Goal: Task Accomplishment & Management: Manage account settings

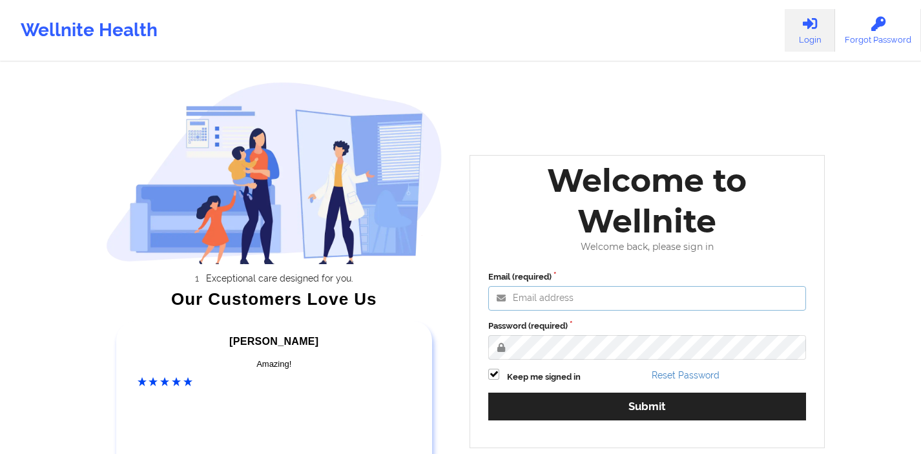
click at [548, 302] on input "Email (required)" at bounding box center [647, 298] width 318 height 25
type input "[EMAIL_ADDRESS][DOMAIN_NAME]"
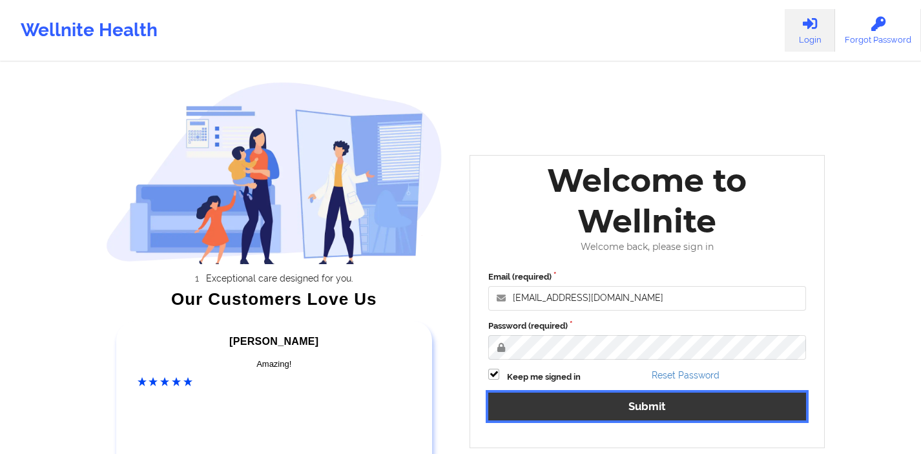
click at [524, 406] on button "Submit" at bounding box center [647, 407] width 318 height 28
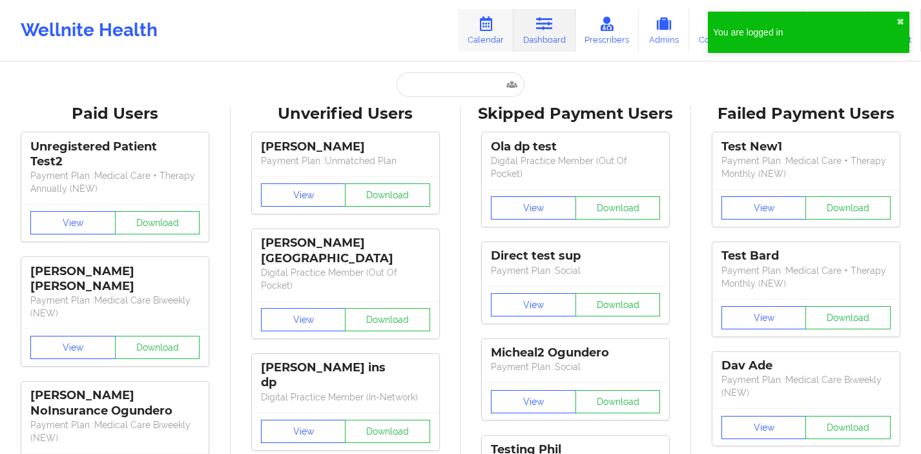
click at [494, 32] on link "Calendar" at bounding box center [486, 30] width 56 height 43
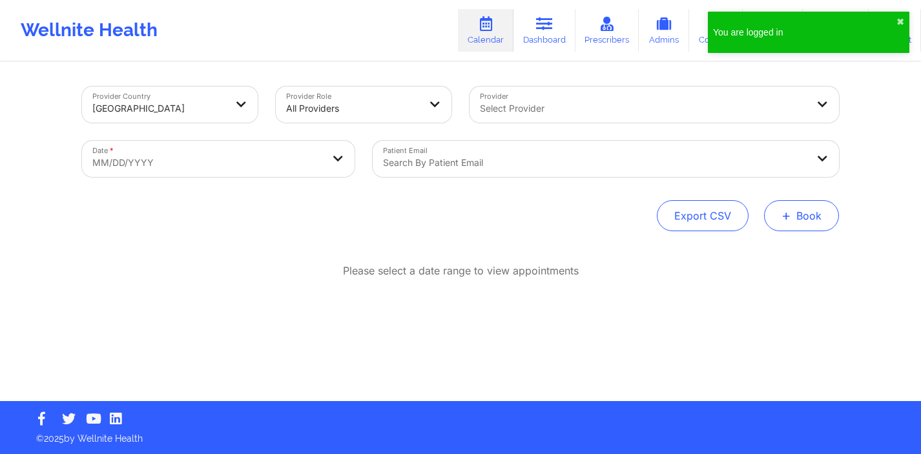
click at [803, 214] on button "+ Book" at bounding box center [801, 215] width 75 height 31
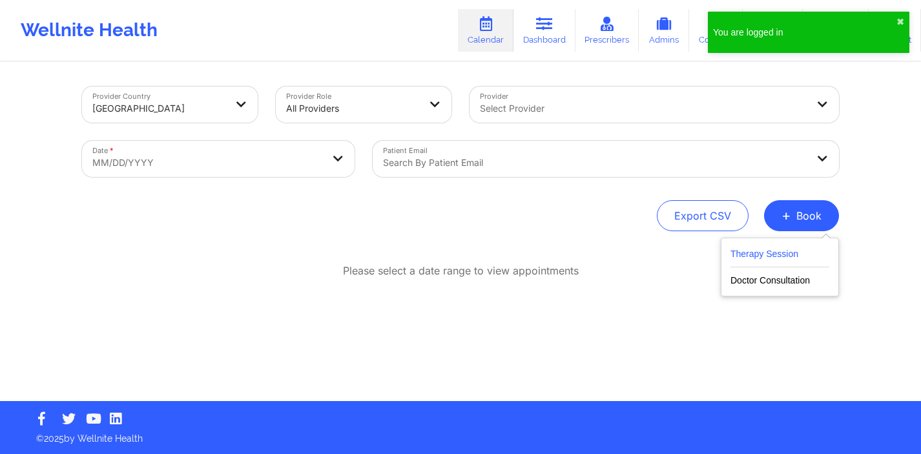
click at [750, 259] on button "Therapy Session" at bounding box center [779, 256] width 99 height 21
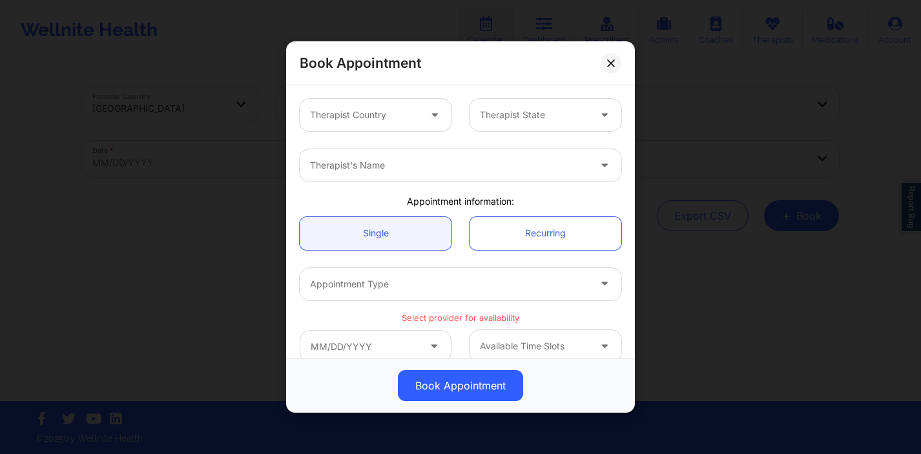
click at [501, 114] on div at bounding box center [534, 114] width 109 height 15
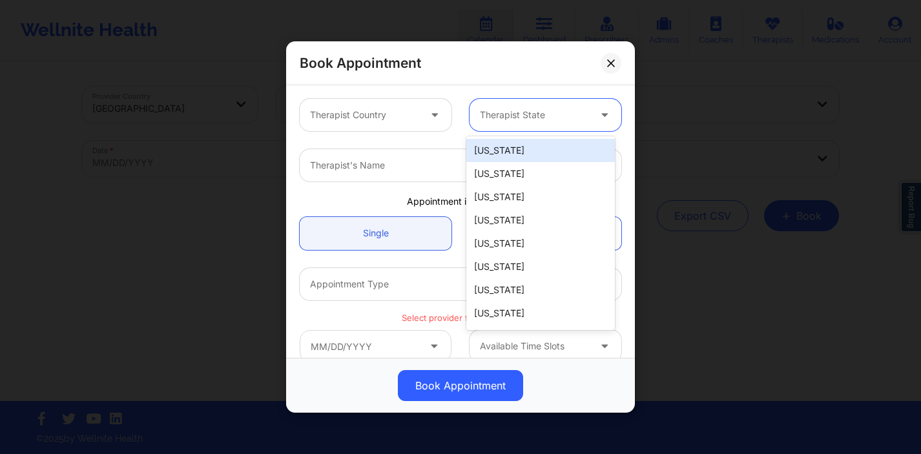
click at [405, 125] on div "Therapist Country" at bounding box center [360, 115] width 121 height 32
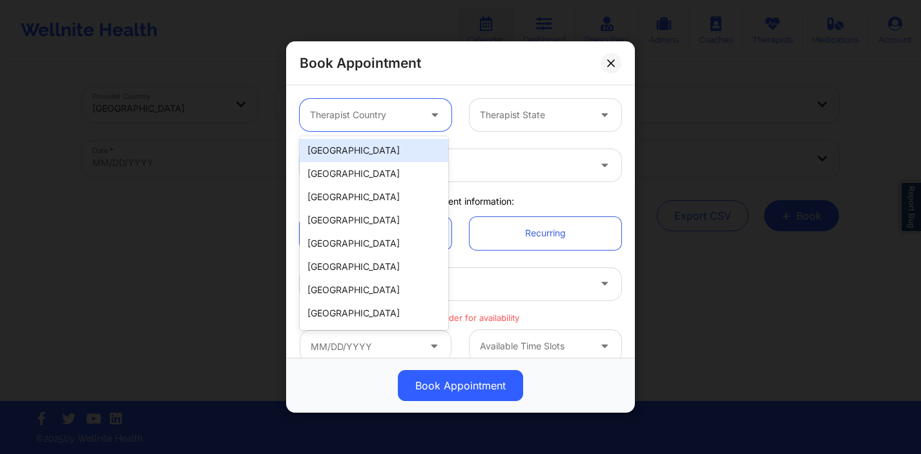
click at [394, 158] on div "[GEOGRAPHIC_DATA]" at bounding box center [374, 150] width 149 height 23
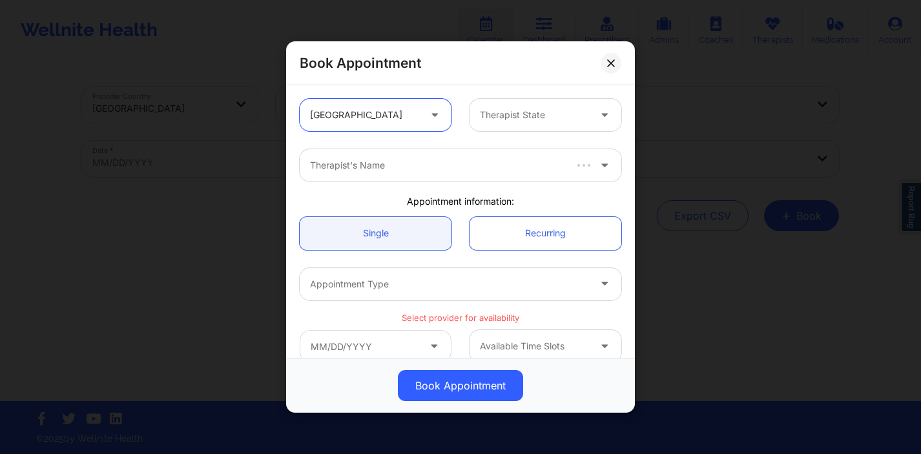
click at [389, 160] on div at bounding box center [436, 165] width 253 height 15
type input "deki test stage"
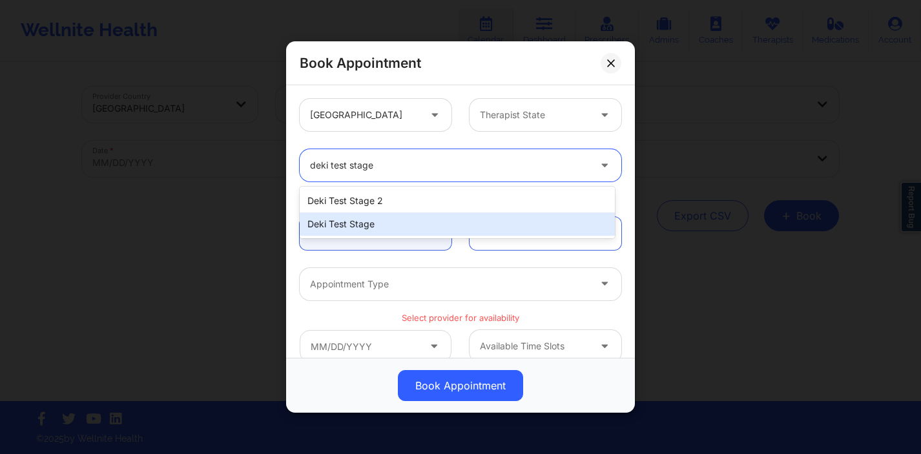
click at [356, 221] on div "Deki Test Stage" at bounding box center [457, 223] width 315 height 23
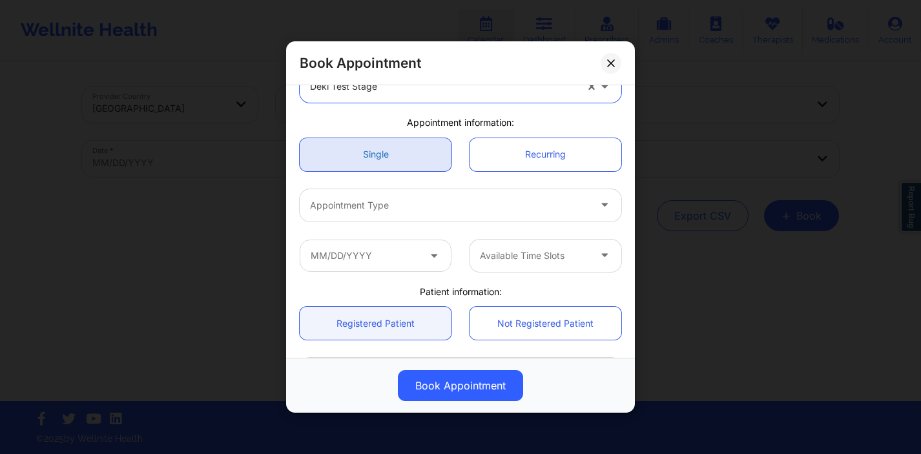
scroll to position [107, 0]
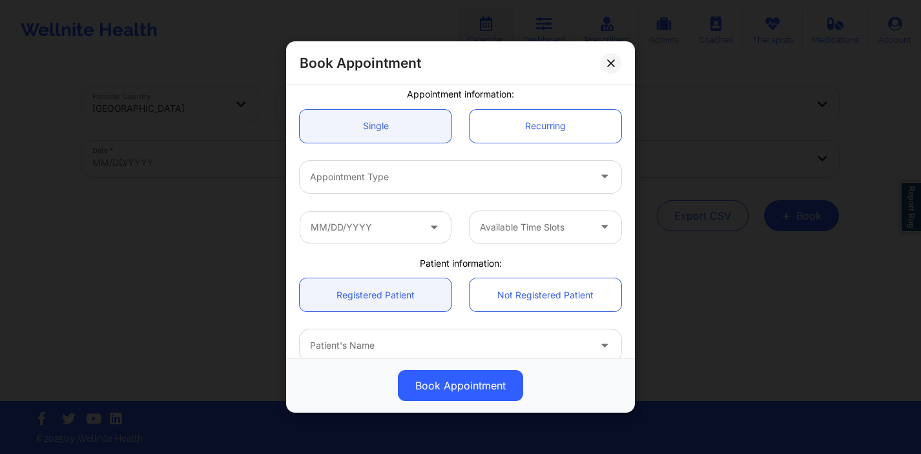
click at [424, 169] on div at bounding box center [449, 176] width 279 height 15
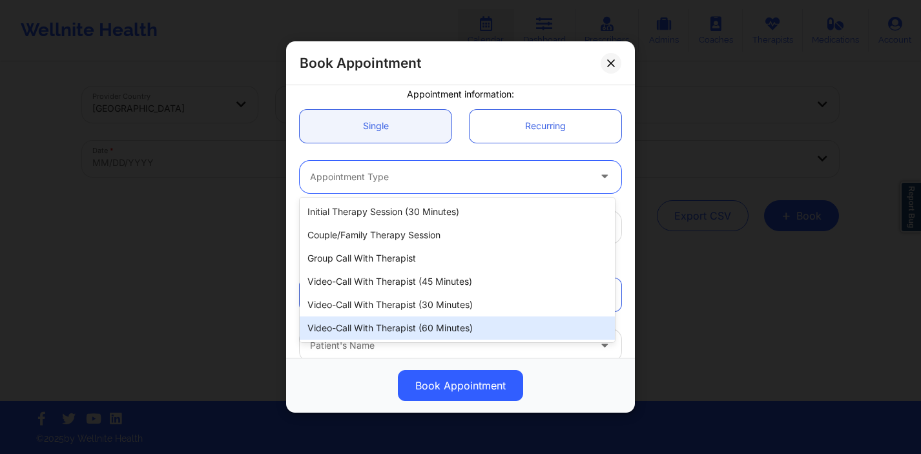
click at [394, 322] on div "Video-Call with Therapist (60 minutes)" at bounding box center [457, 327] width 315 height 23
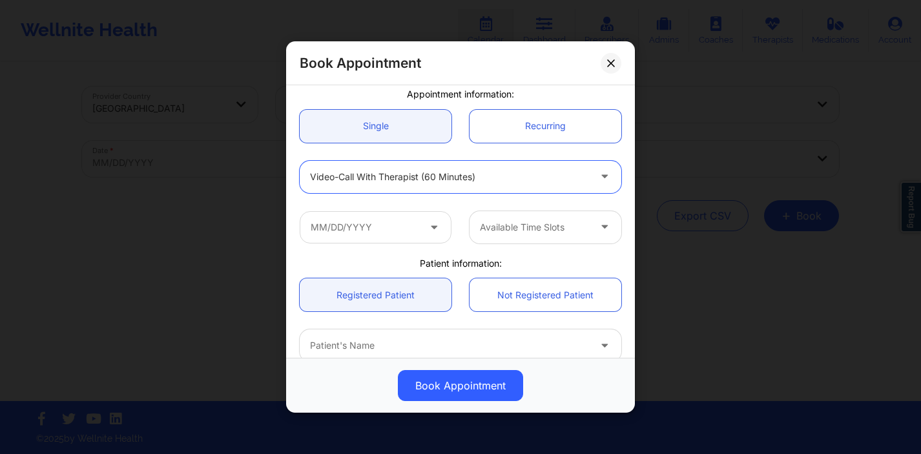
scroll to position [136, 0]
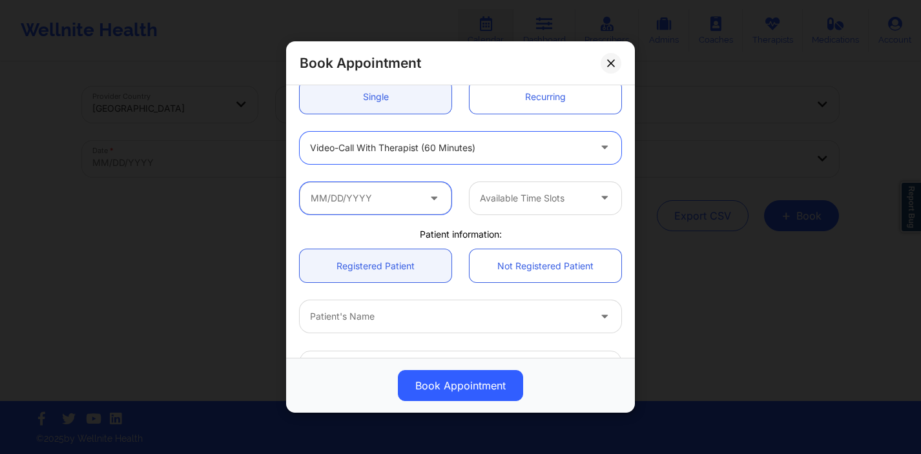
click at [414, 208] on input "text" at bounding box center [376, 197] width 152 height 32
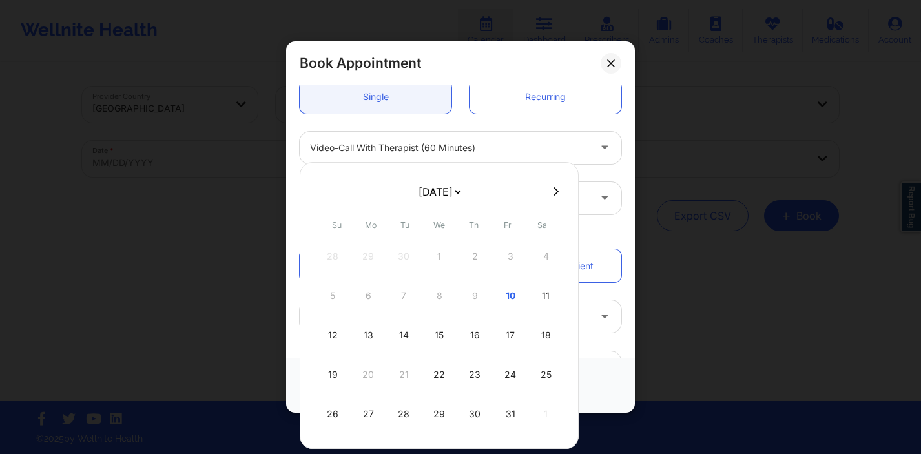
click at [547, 198] on div at bounding box center [439, 190] width 279 height 19
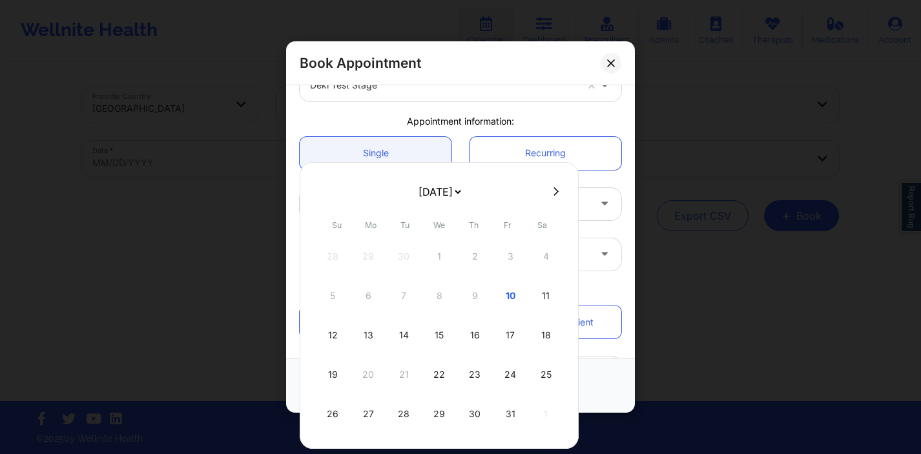
click at [547, 149] on link "Recurring" at bounding box center [545, 152] width 152 height 33
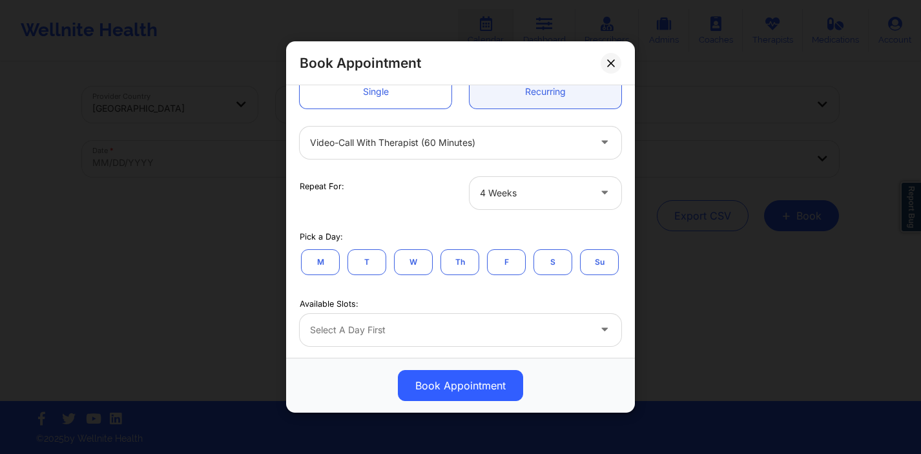
scroll to position [154, 0]
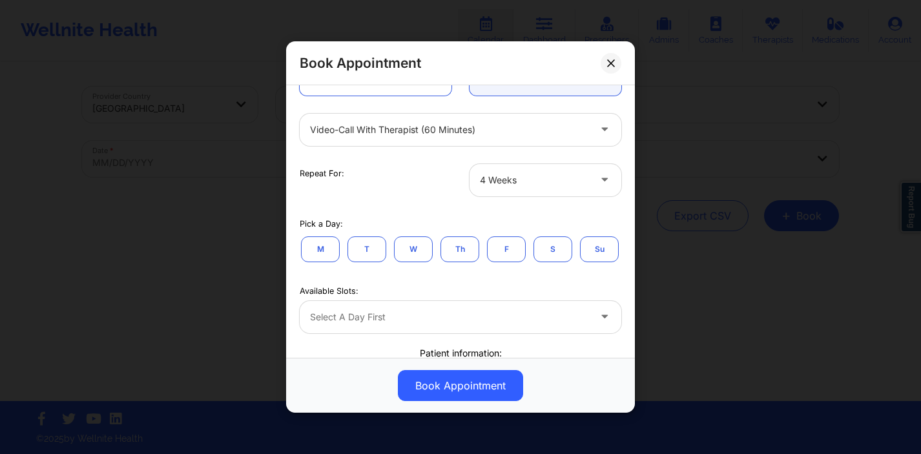
click at [517, 181] on div at bounding box center [534, 179] width 109 height 15
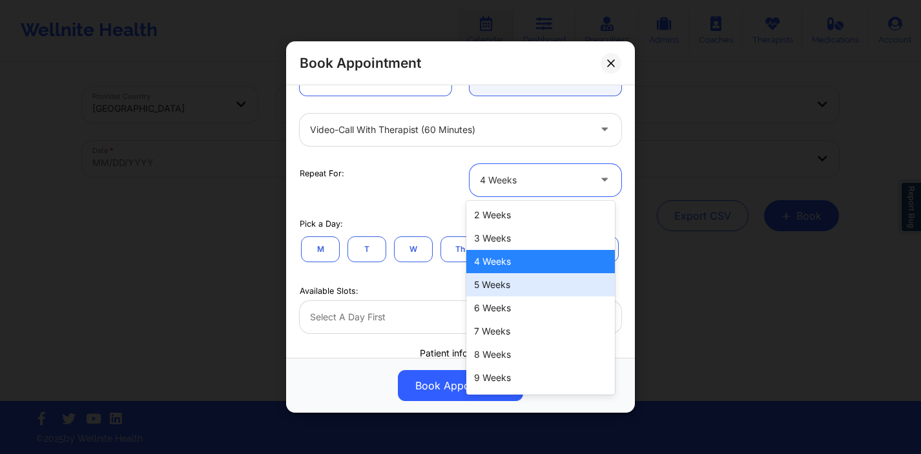
click at [500, 294] on div "5 Weeks" at bounding box center [540, 284] width 149 height 23
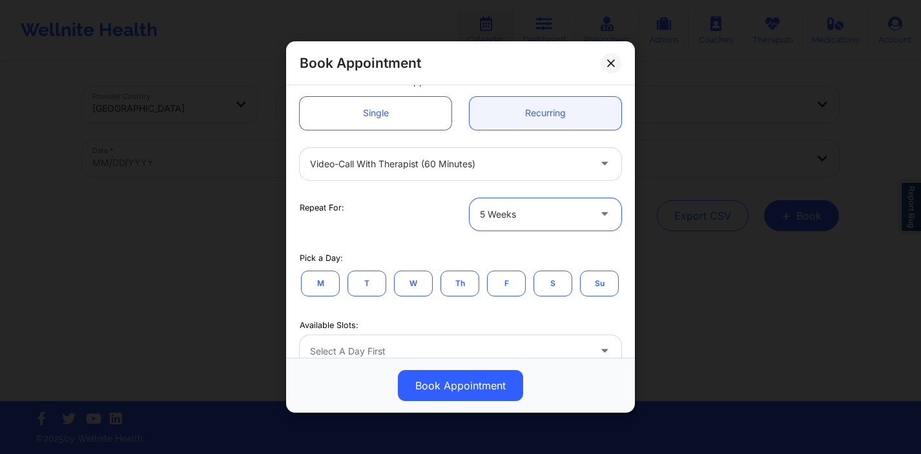
scroll to position [115, 0]
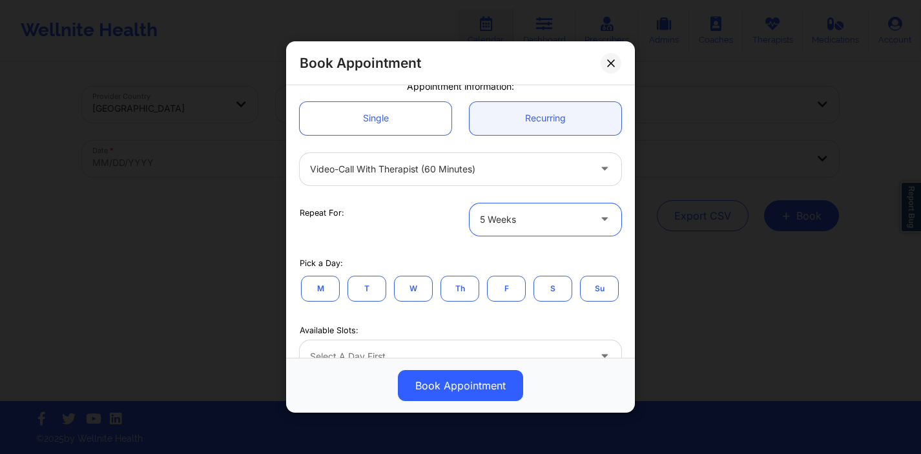
click at [497, 212] on div at bounding box center [534, 219] width 109 height 15
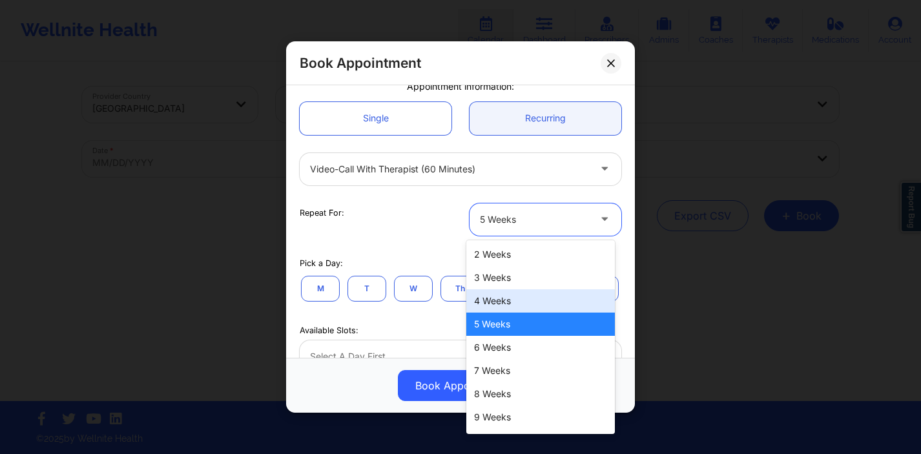
click at [489, 299] on div "4 Weeks" at bounding box center [540, 300] width 149 height 23
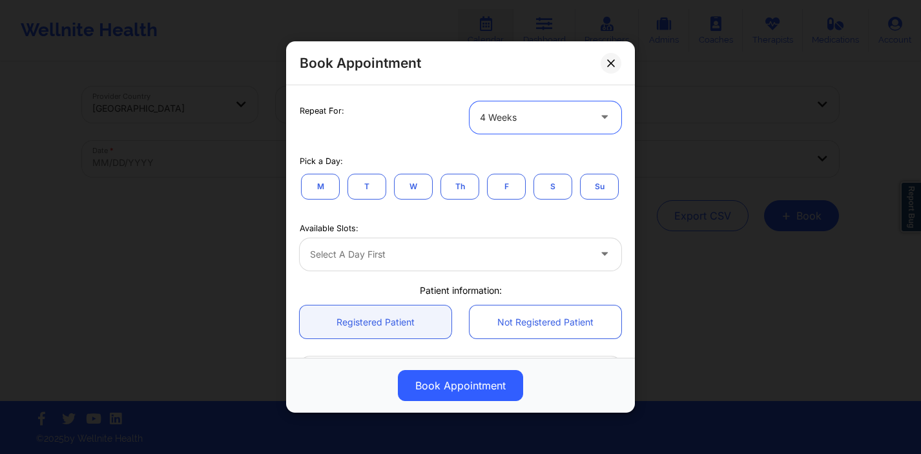
scroll to position [218, 0]
click at [318, 178] on button "M" at bounding box center [320, 185] width 39 height 26
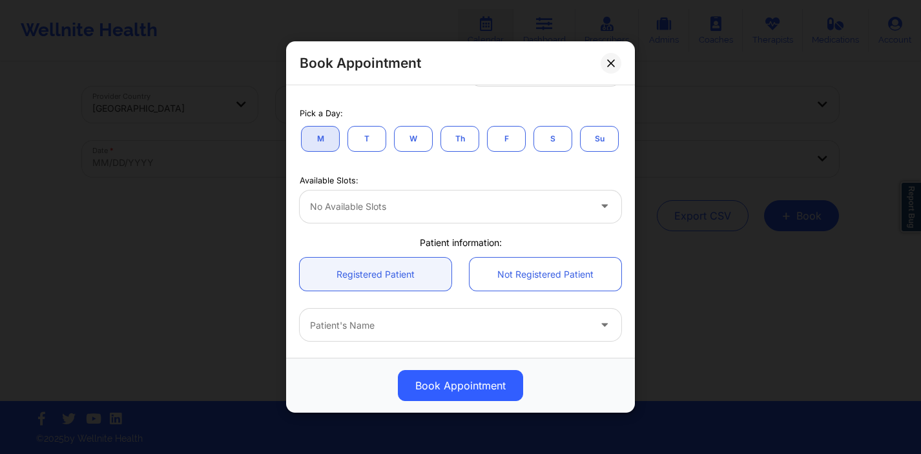
scroll to position [272, 0]
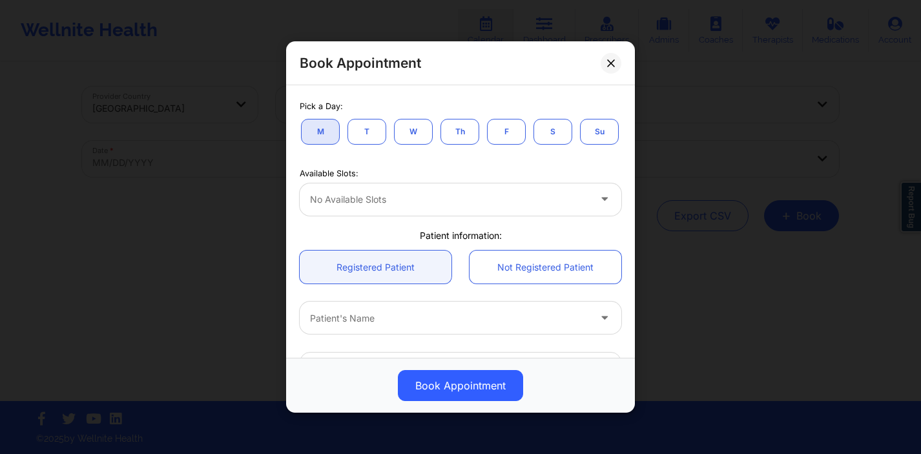
click at [400, 207] on div at bounding box center [449, 199] width 279 height 15
click at [367, 128] on button "T" at bounding box center [366, 131] width 39 height 26
click at [387, 207] on div at bounding box center [449, 199] width 279 height 15
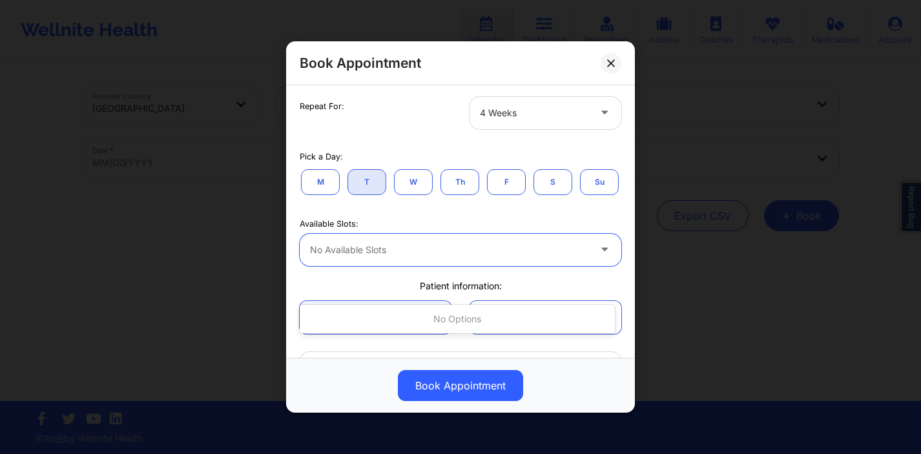
scroll to position [222, 0]
click at [610, 70] on button at bounding box center [610, 62] width 21 height 21
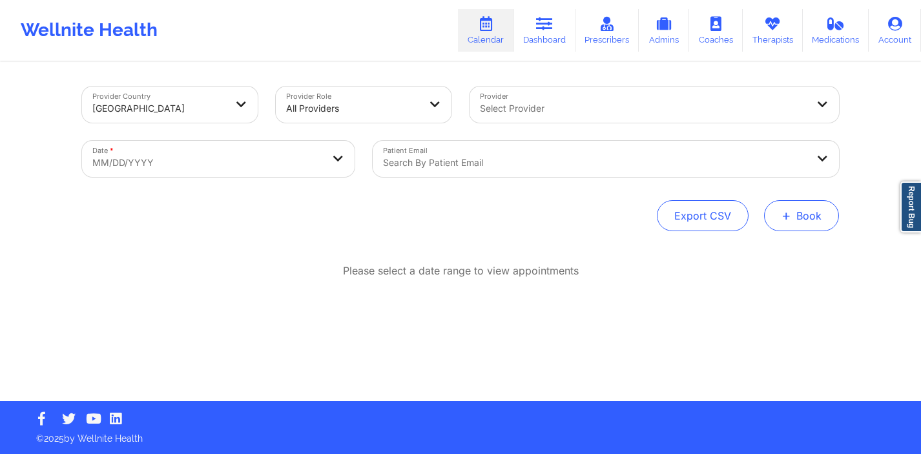
click at [799, 209] on button "+ Book" at bounding box center [801, 215] width 75 height 31
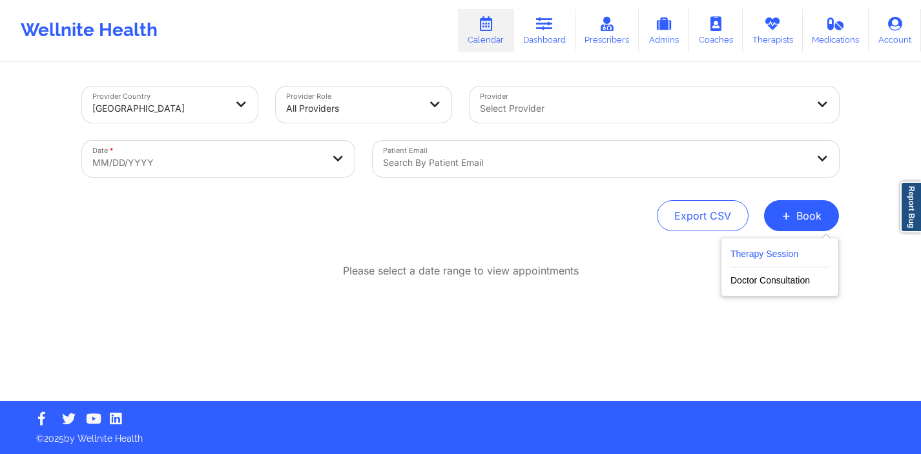
click at [772, 251] on button "Therapy Session" at bounding box center [779, 256] width 99 height 21
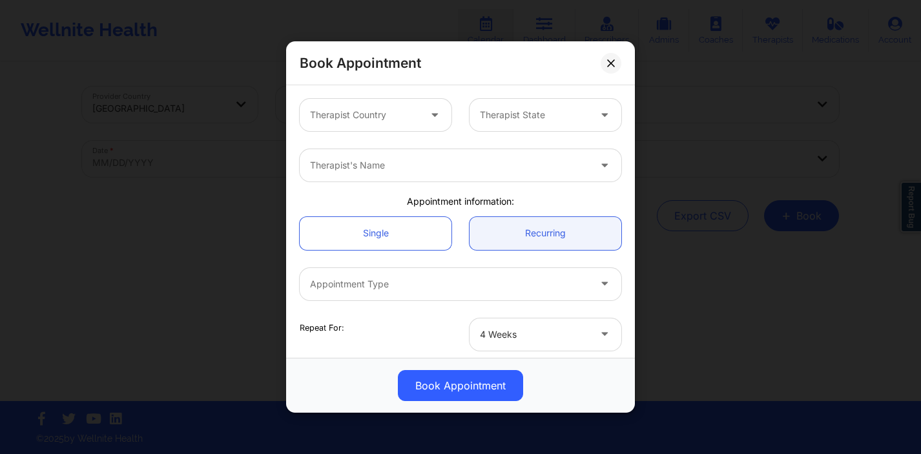
click at [443, 178] on div "Therapist's Name" at bounding box center [445, 165] width 291 height 32
type input "deki test stage"
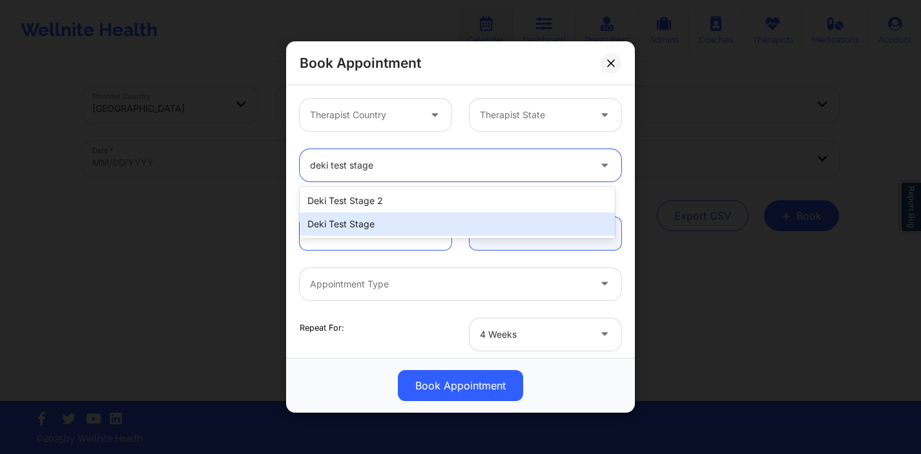
click at [433, 221] on div "Deki Test Stage" at bounding box center [457, 223] width 315 height 23
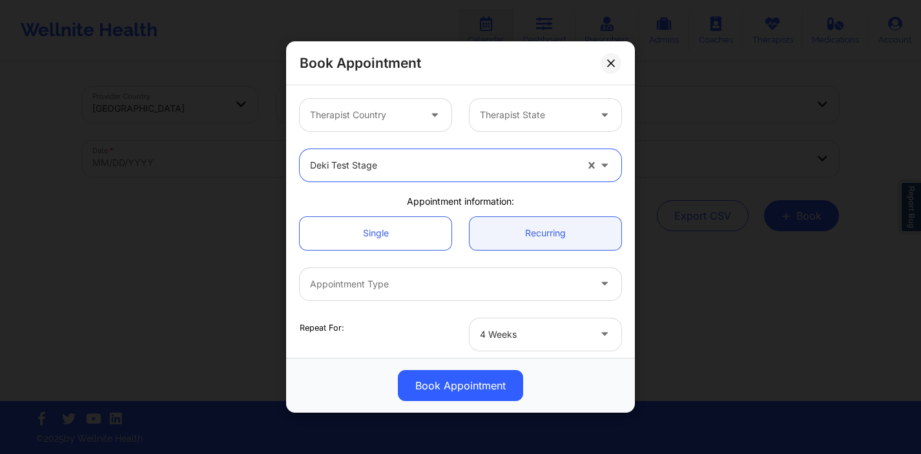
click at [523, 121] on div at bounding box center [534, 114] width 109 height 15
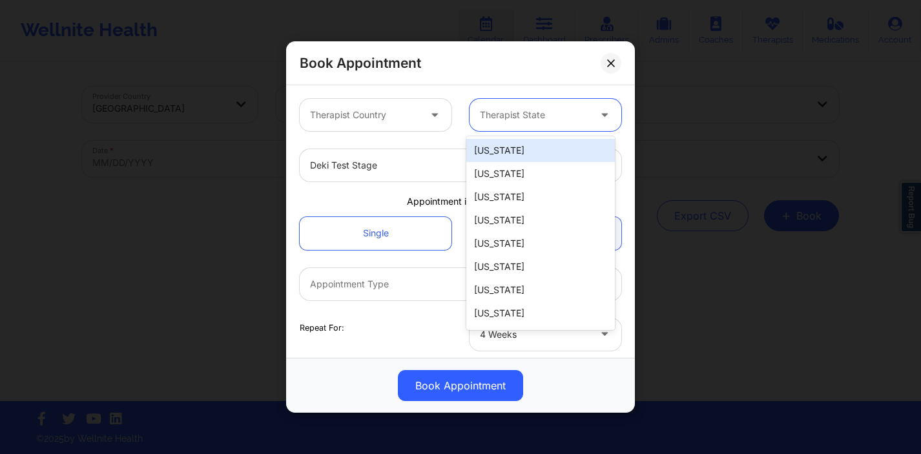
click at [511, 152] on div "[US_STATE]" at bounding box center [540, 150] width 149 height 23
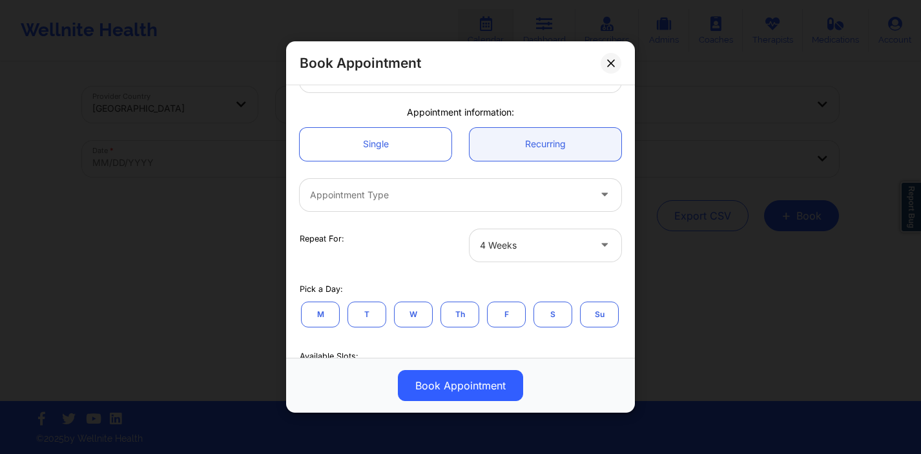
scroll to position [96, 0]
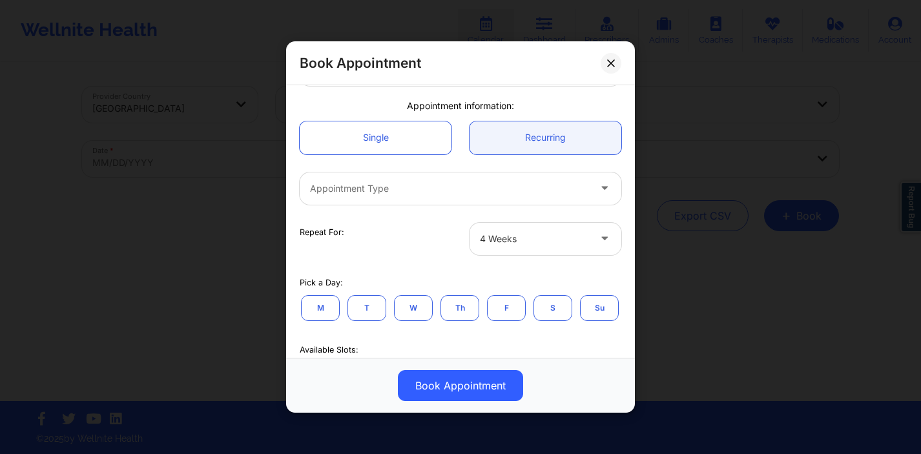
click at [448, 192] on div at bounding box center [449, 188] width 279 height 15
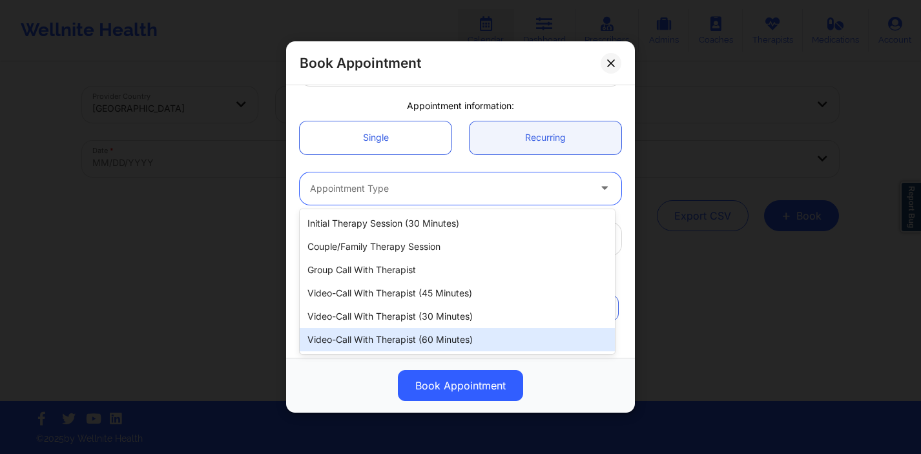
click at [437, 331] on div "Video-Call with Therapist (60 minutes)" at bounding box center [457, 339] width 315 height 23
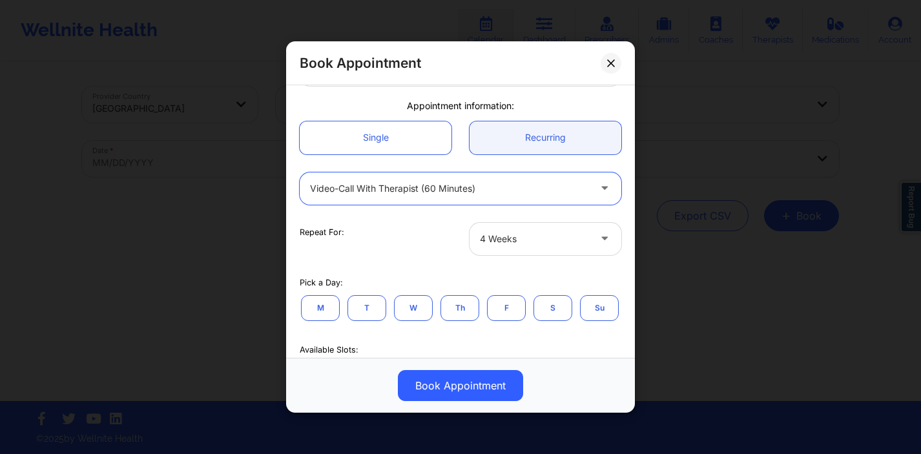
scroll to position [168, 0]
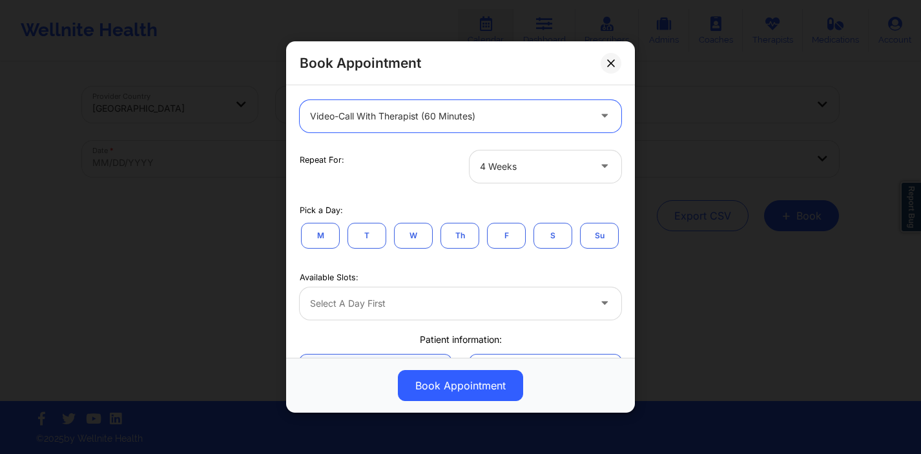
click at [340, 233] on div "M T W Th F S Su" at bounding box center [461, 235] width 322 height 28
click at [333, 229] on button "M" at bounding box center [320, 235] width 39 height 26
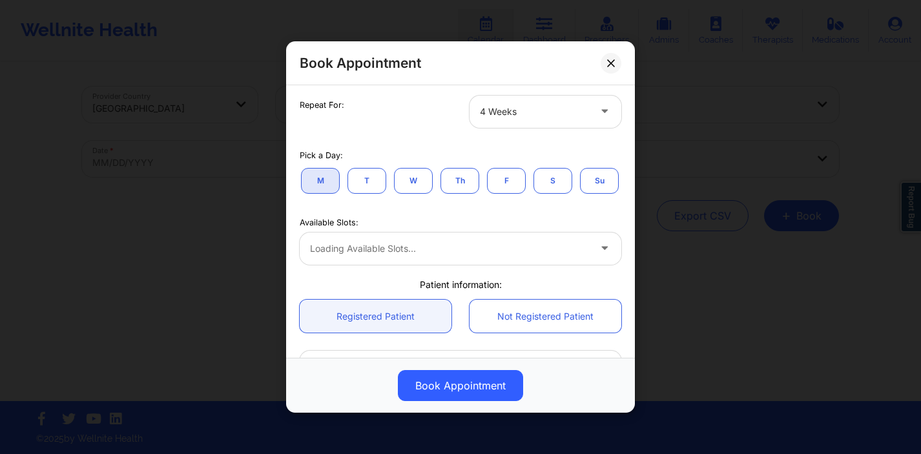
scroll to position [236, 0]
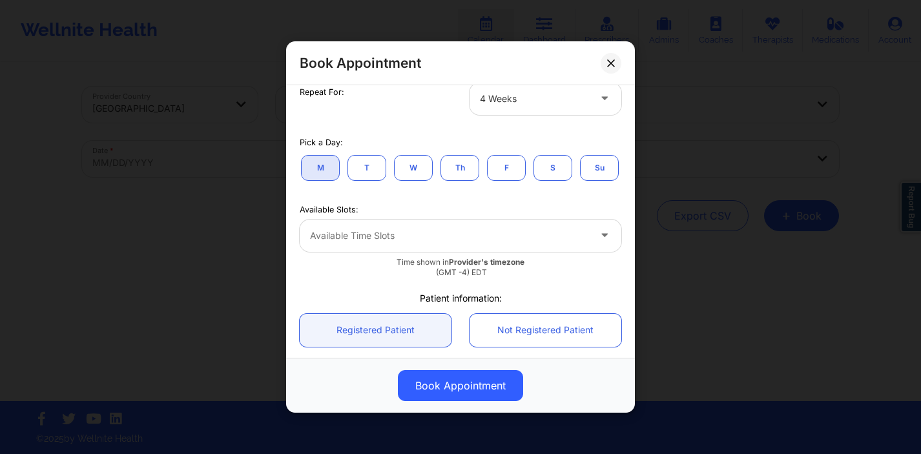
click at [376, 243] on div at bounding box center [449, 235] width 279 height 15
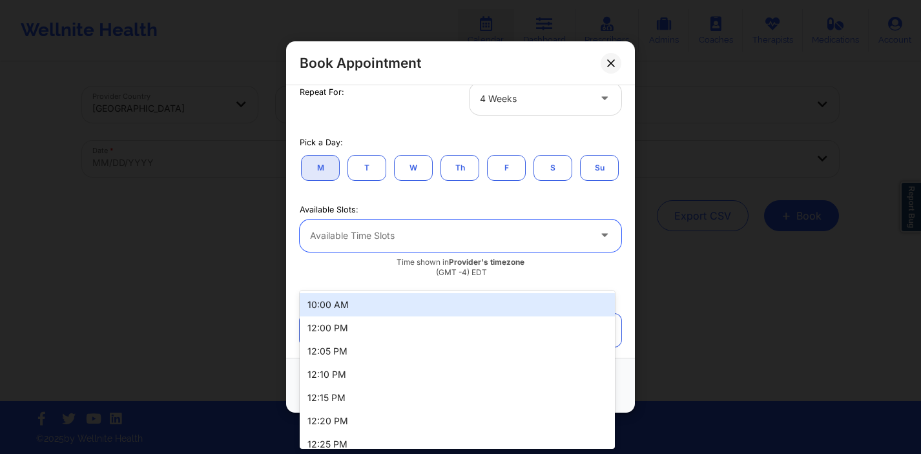
click at [371, 306] on div "10:00 AM" at bounding box center [457, 304] width 315 height 23
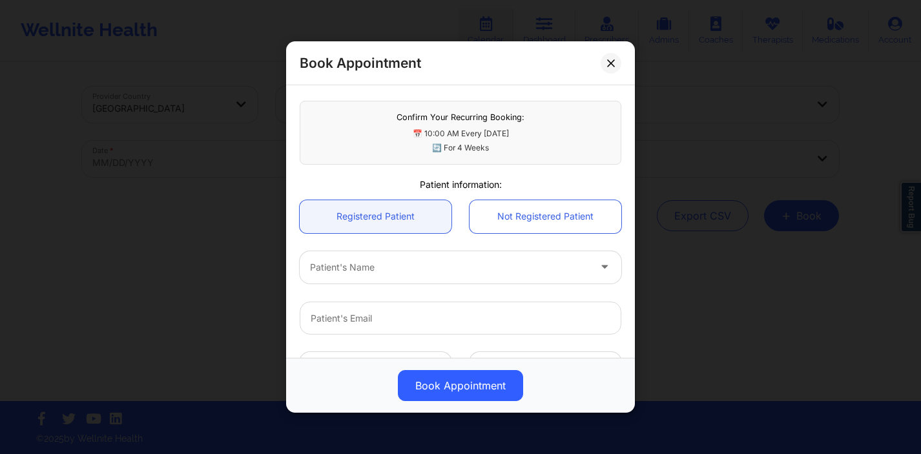
scroll to position [520, 0]
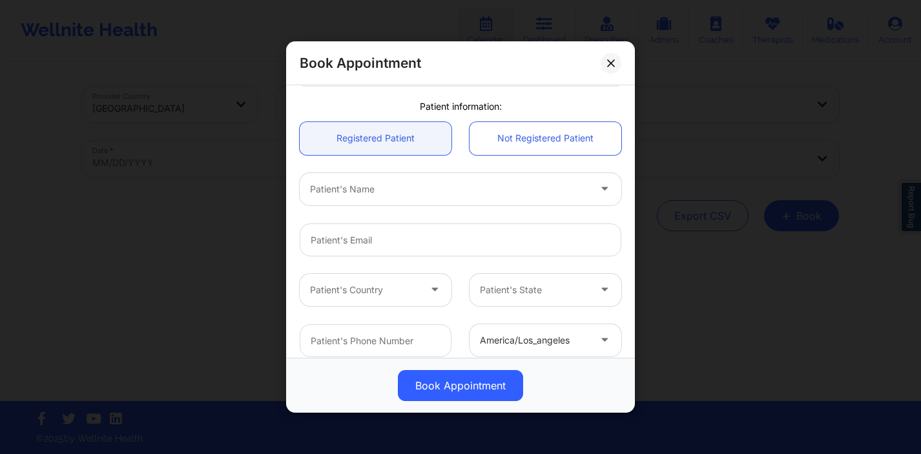
click at [398, 197] on div at bounding box center [449, 188] width 279 height 15
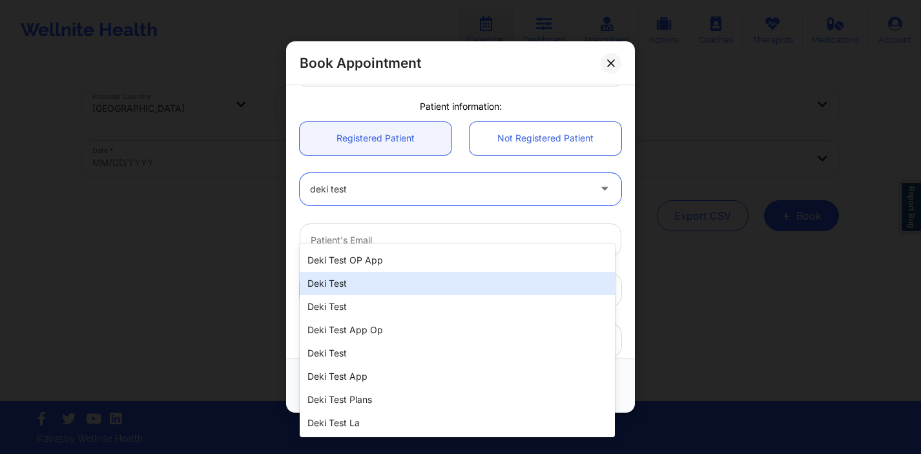
scroll to position [0, 0]
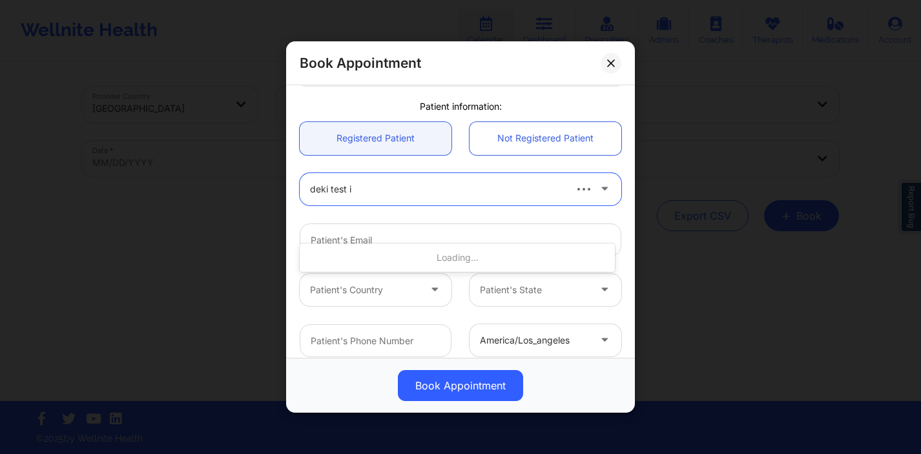
type input "deki test in"
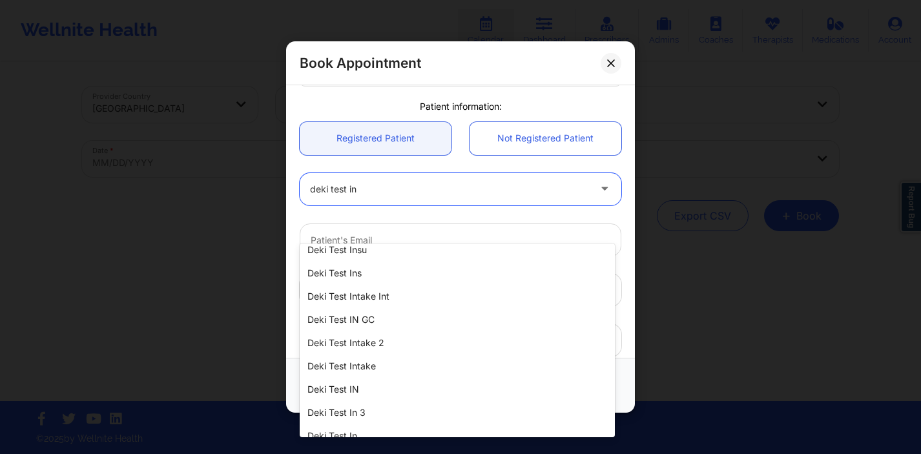
scroll to position [55, 0]
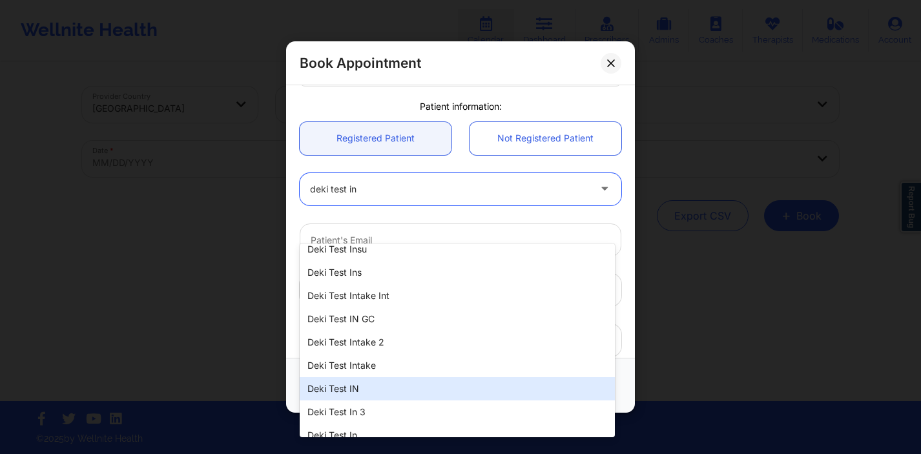
click at [376, 388] on div "Deki Test IN" at bounding box center [457, 388] width 315 height 23
type input "dekitestin@wellnite.com"
type input "+14157671564"
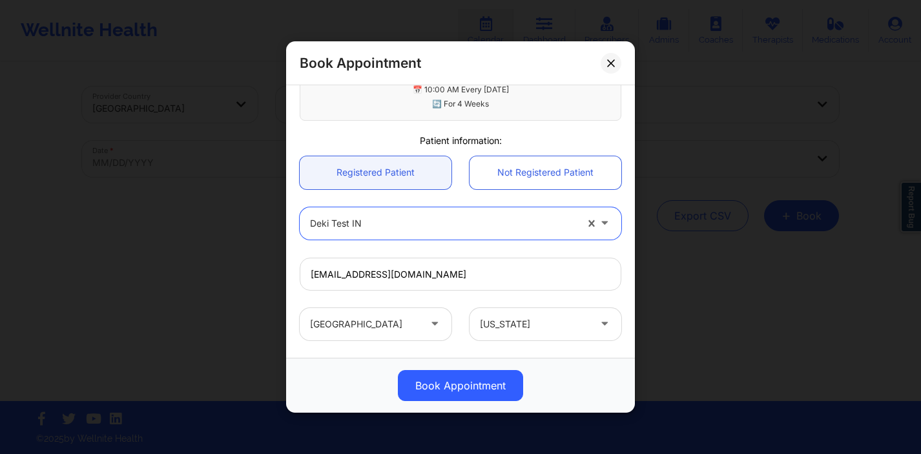
scroll to position [478, 0]
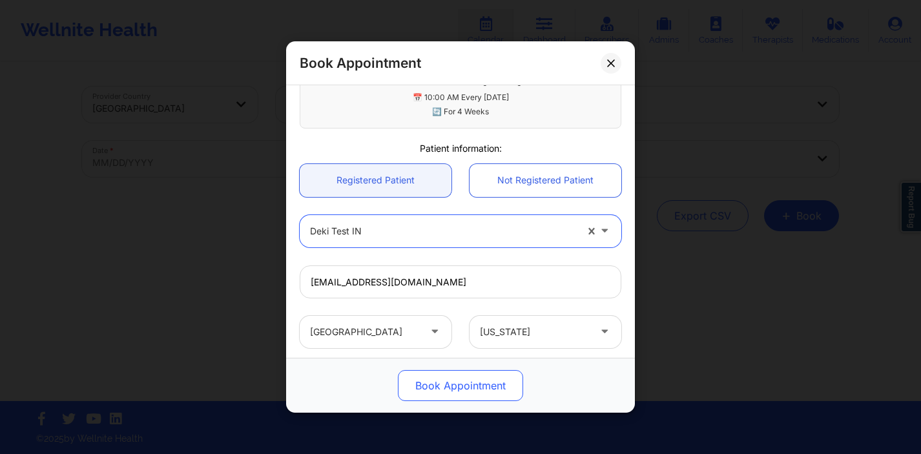
click at [464, 378] on button "Book Appointment" at bounding box center [460, 385] width 125 height 31
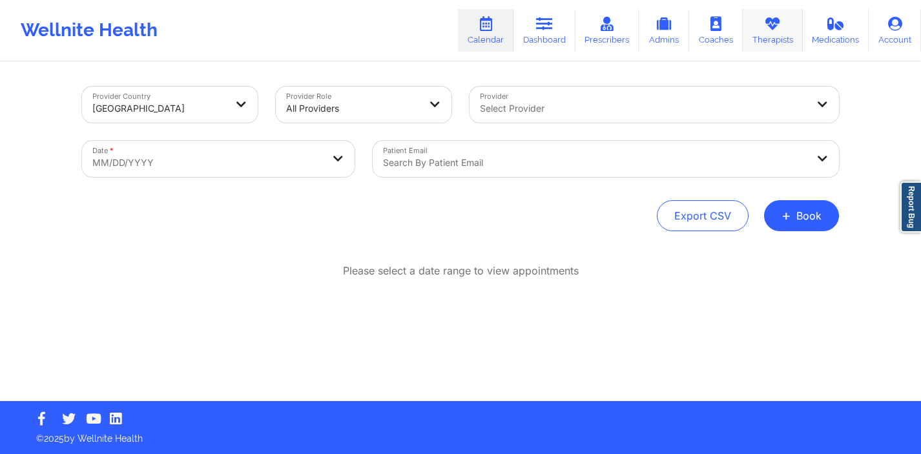
click at [768, 23] on icon at bounding box center [772, 24] width 17 height 14
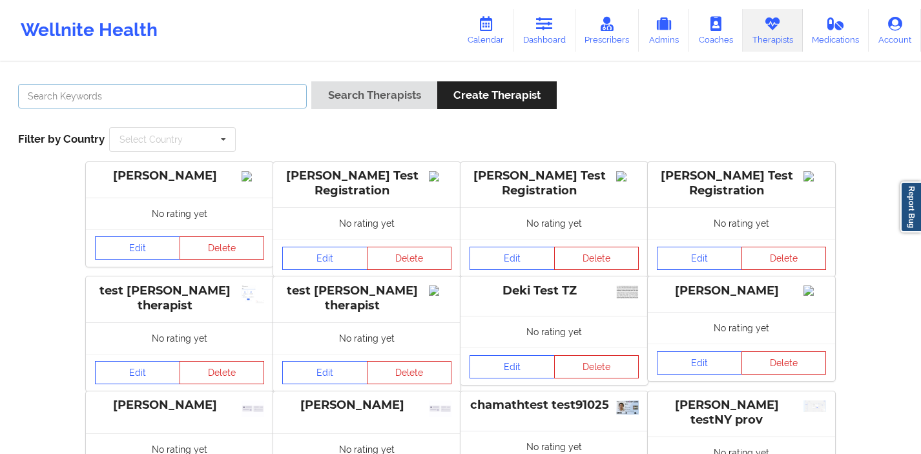
click at [242, 104] on input "text" at bounding box center [162, 96] width 289 height 25
type input "s"
type input "deki test stage"
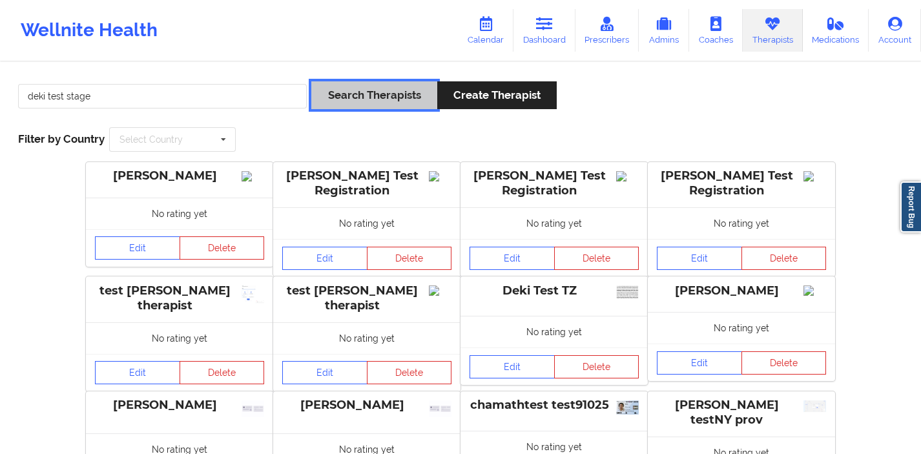
click at [385, 96] on button "Search Therapists" at bounding box center [373, 95] width 125 height 28
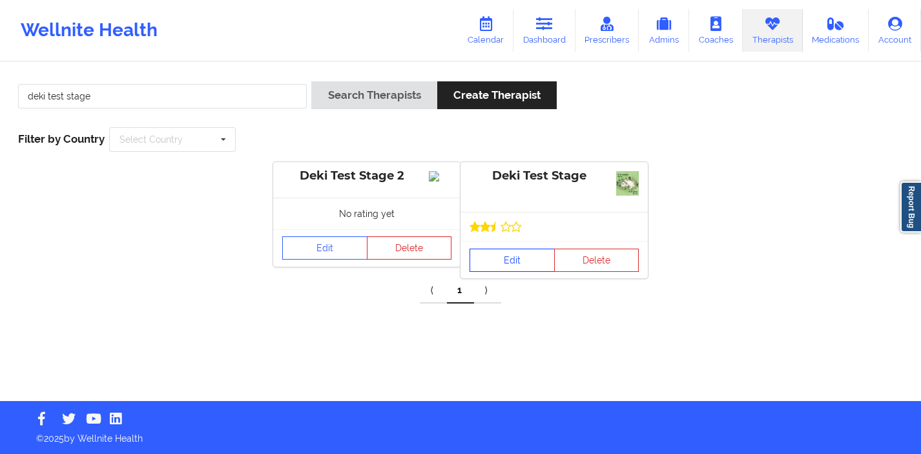
click at [487, 262] on link "Edit" at bounding box center [511, 260] width 85 height 23
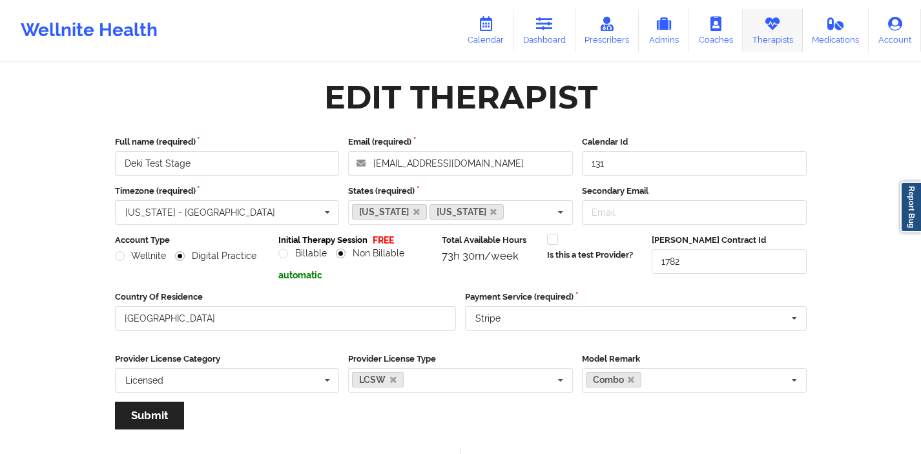
click at [758, 32] on link "Therapists" at bounding box center [773, 30] width 60 height 43
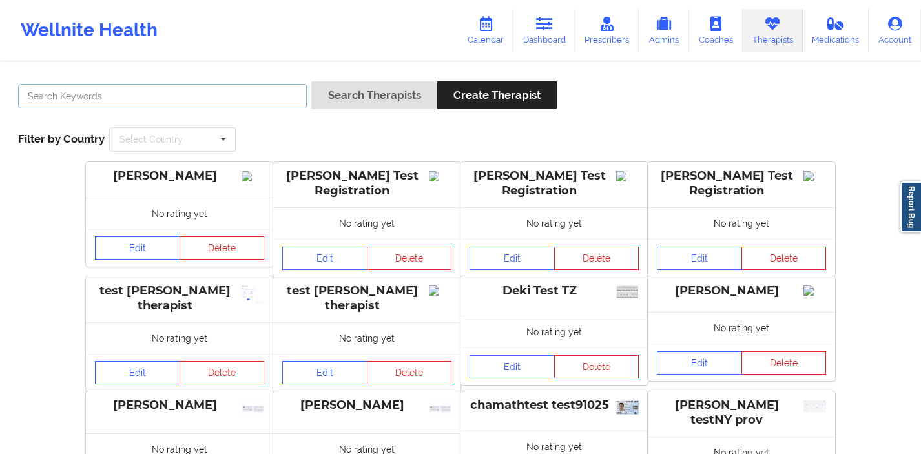
click at [194, 86] on input "text" at bounding box center [162, 96] width 289 height 25
type input "deki"
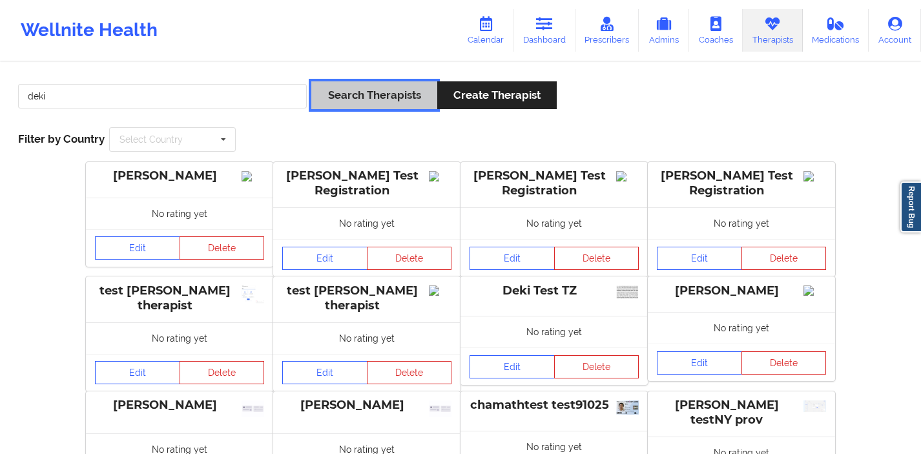
click at [351, 107] on button "Search Therapists" at bounding box center [373, 95] width 125 height 28
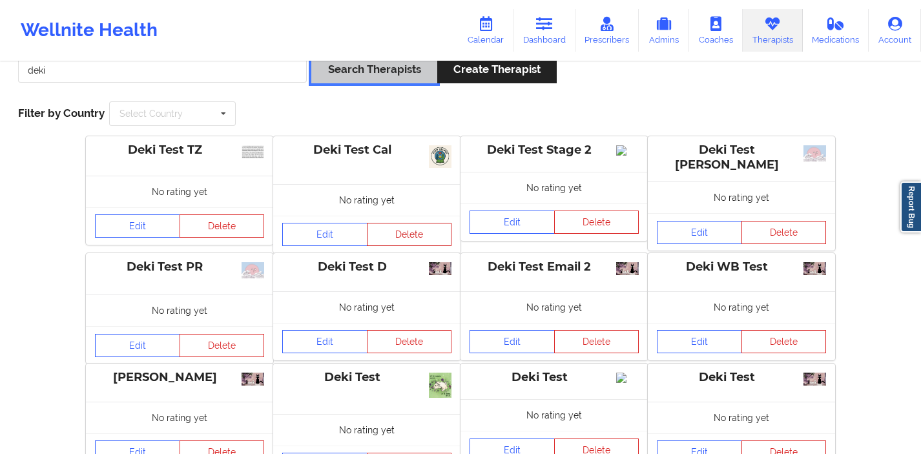
scroll to position [40, 0]
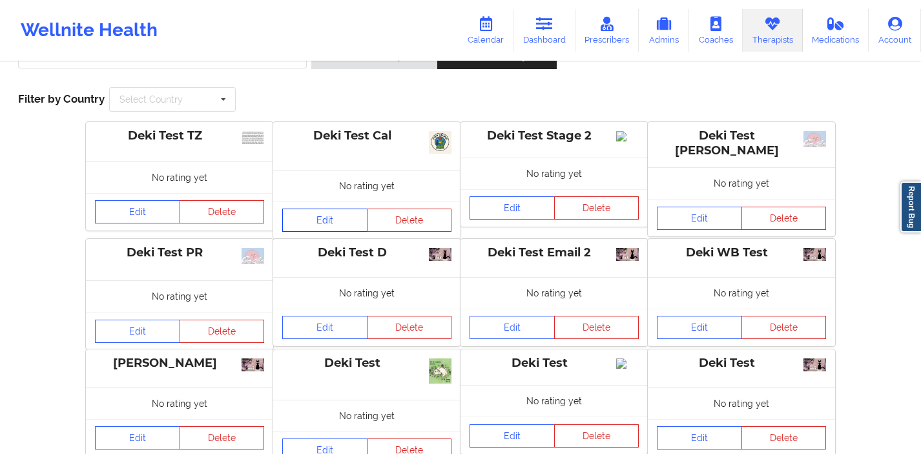
click at [337, 214] on link "Edit" at bounding box center [324, 220] width 85 height 23
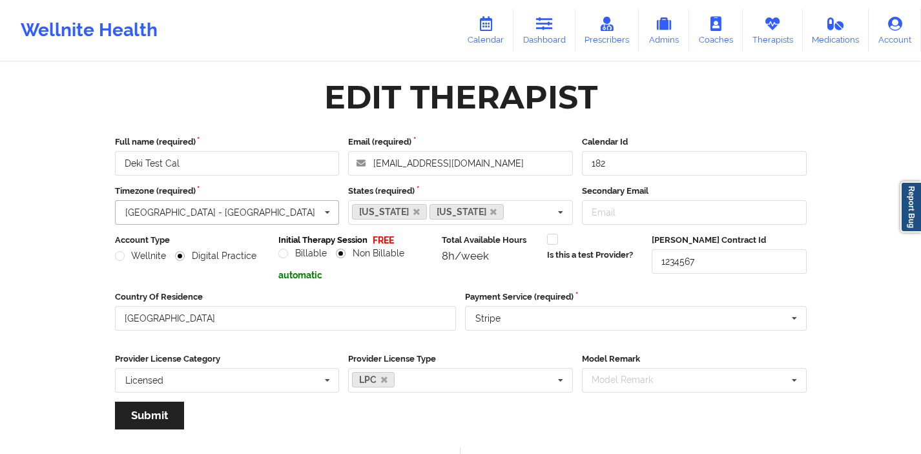
click at [327, 218] on icon at bounding box center [327, 213] width 19 height 24
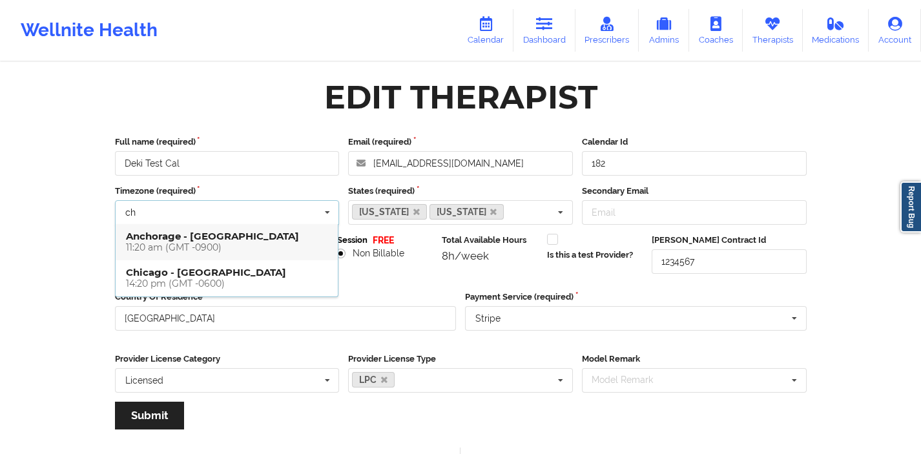
type input "chi"
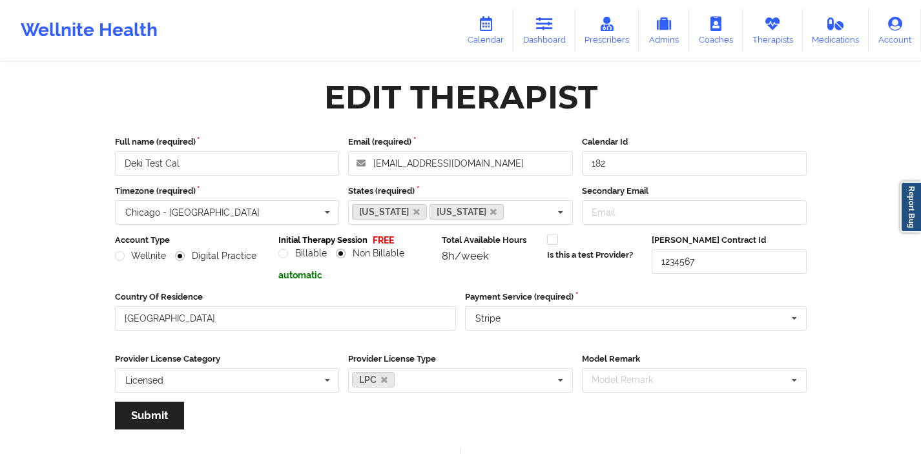
scroll to position [30, 0]
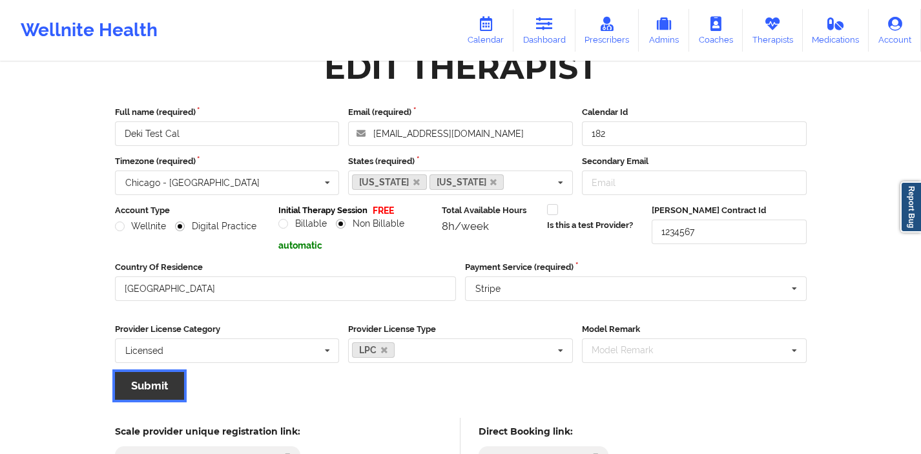
click at [178, 381] on button "Submit" at bounding box center [149, 386] width 69 height 28
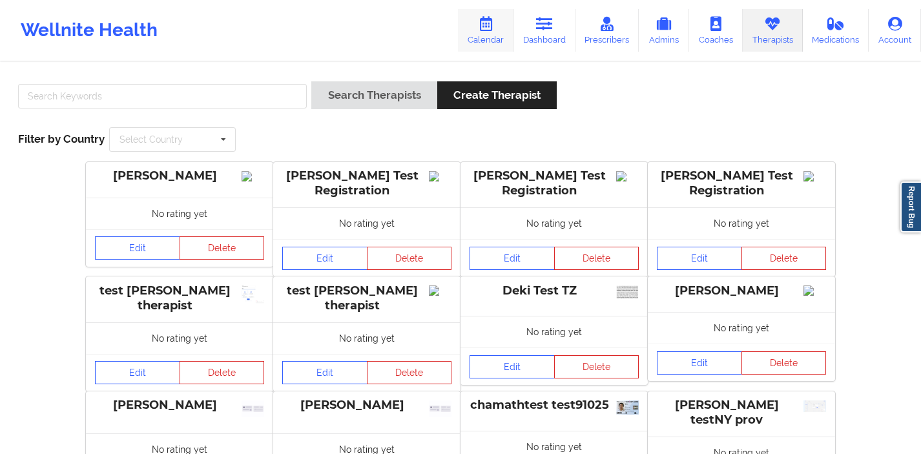
click at [490, 9] on link "Calendar" at bounding box center [486, 30] width 56 height 43
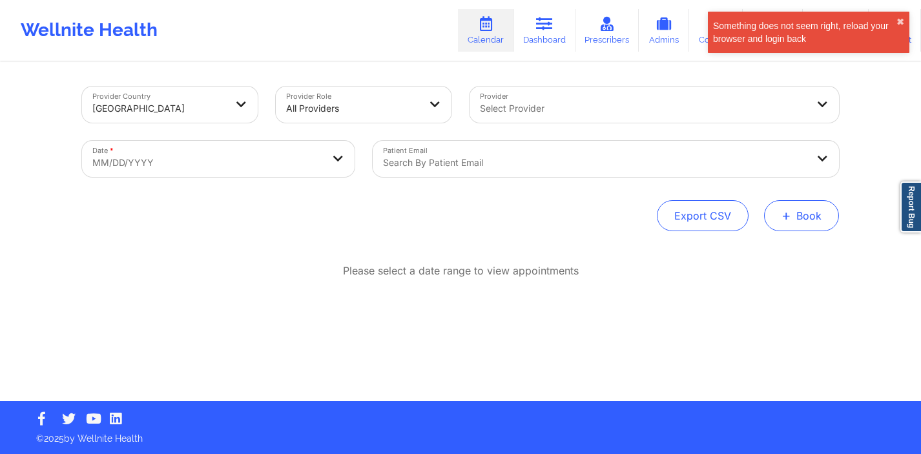
click at [777, 205] on button "+ Book" at bounding box center [801, 215] width 75 height 31
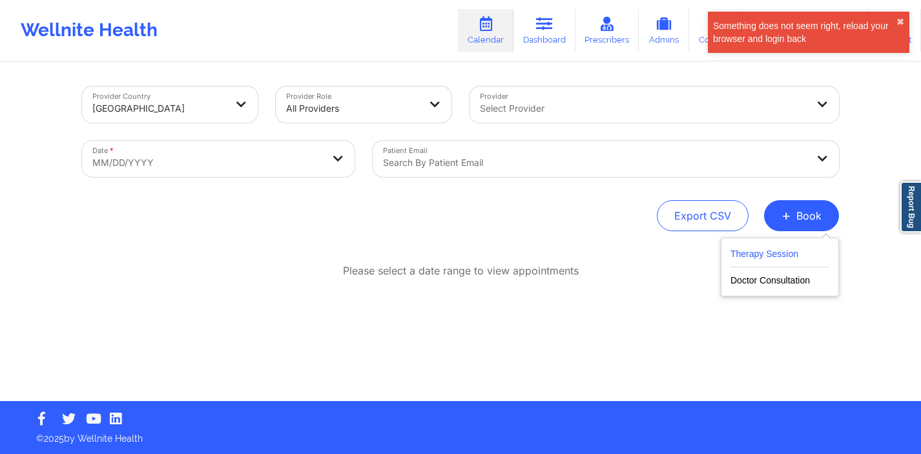
click at [737, 262] on button "Therapy Session" at bounding box center [779, 256] width 99 height 21
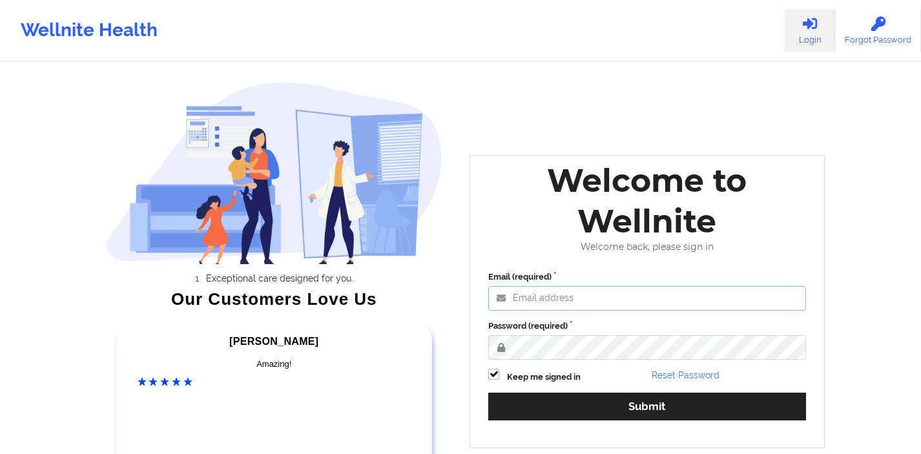
click at [556, 300] on input "Email (required)" at bounding box center [647, 298] width 318 height 25
type input "[EMAIL_ADDRESS][DOMAIN_NAME]"
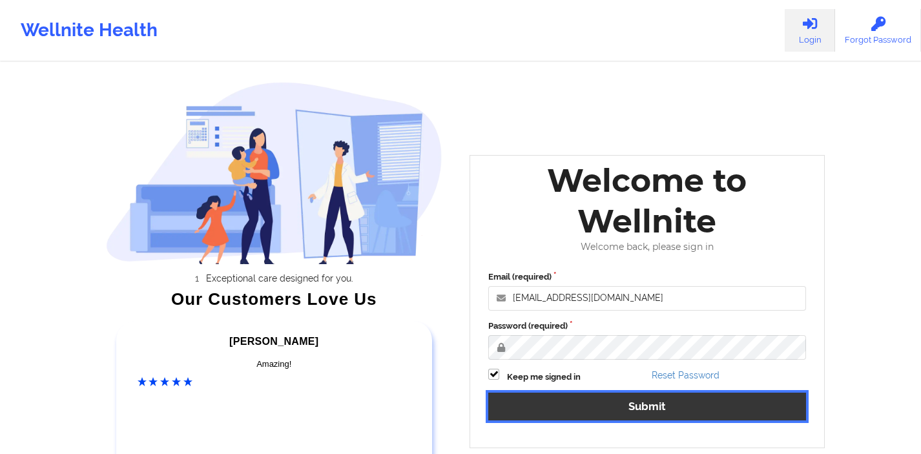
click at [524, 393] on button "Submit" at bounding box center [647, 407] width 318 height 28
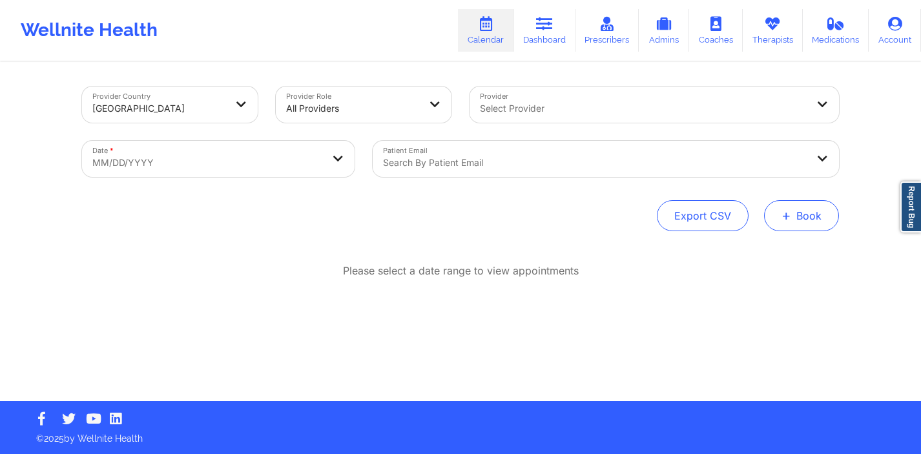
click at [783, 203] on button "+ Book" at bounding box center [801, 215] width 75 height 31
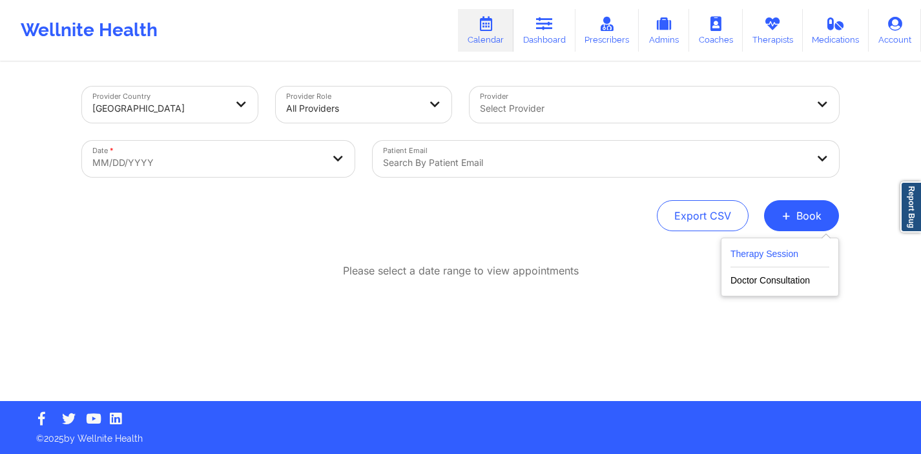
click at [756, 252] on button "Therapy Session" at bounding box center [779, 256] width 99 height 21
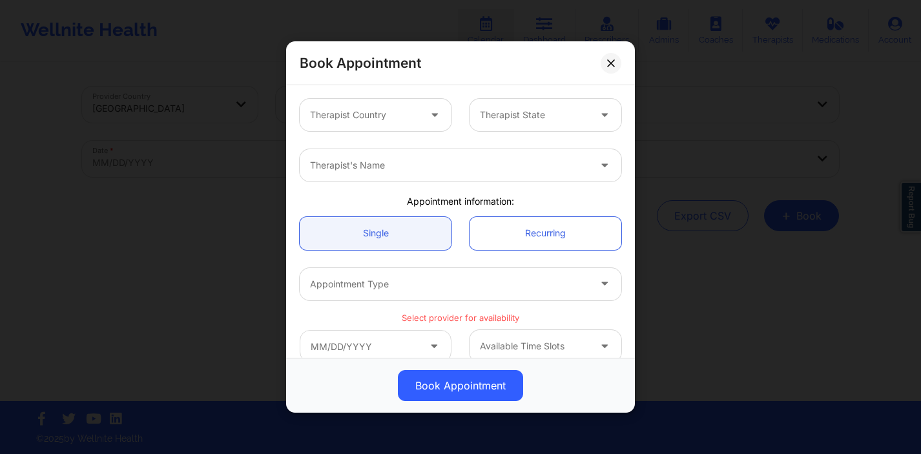
click at [415, 121] on div at bounding box center [364, 114] width 109 height 15
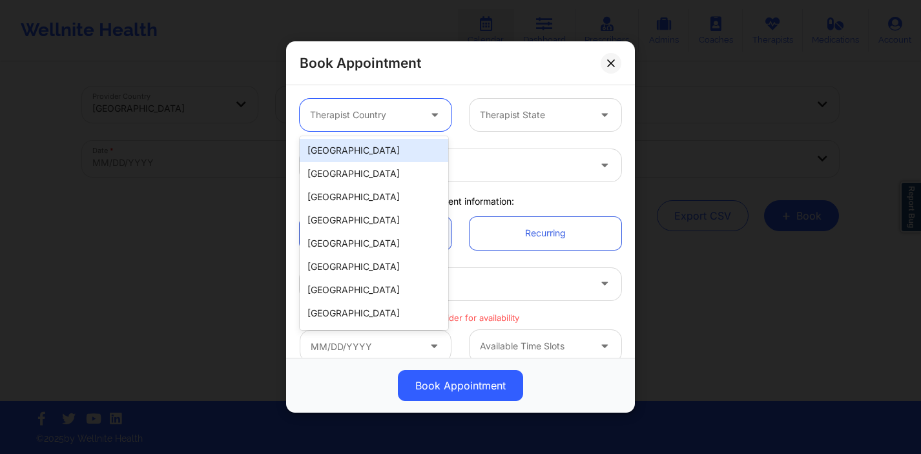
click at [405, 151] on div "[GEOGRAPHIC_DATA]" at bounding box center [374, 150] width 149 height 23
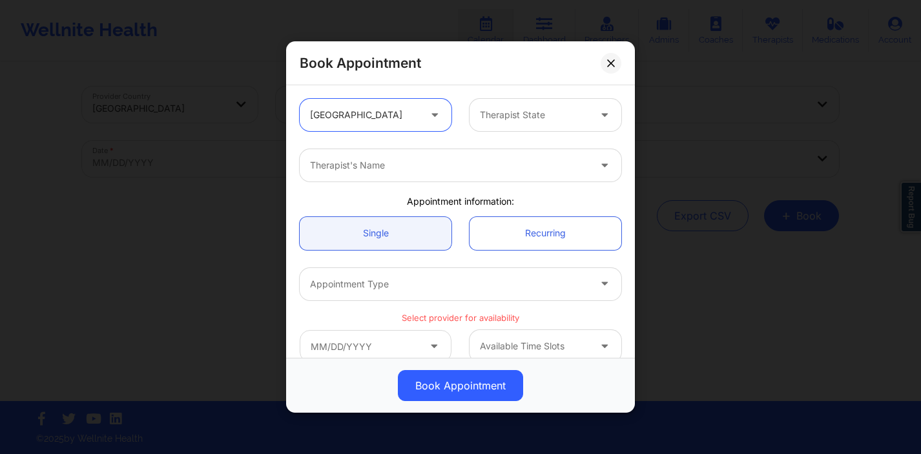
click at [476, 154] on div "Therapist's Name" at bounding box center [445, 165] width 291 height 32
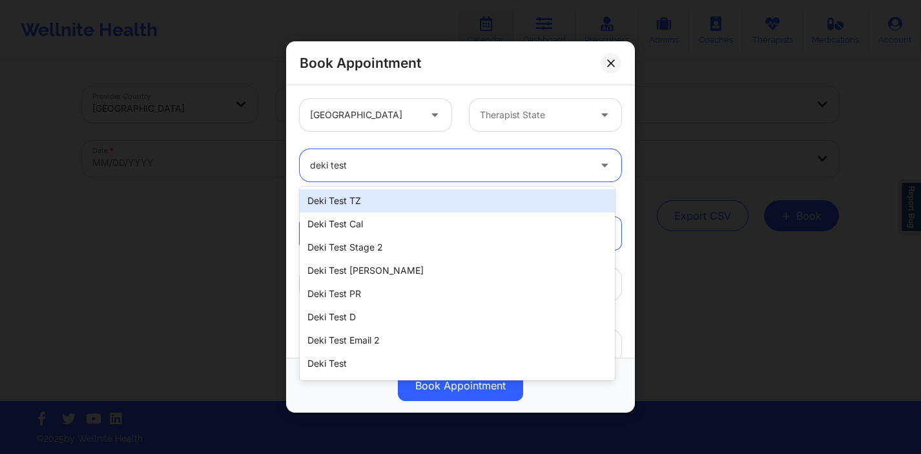
type input "deki test"
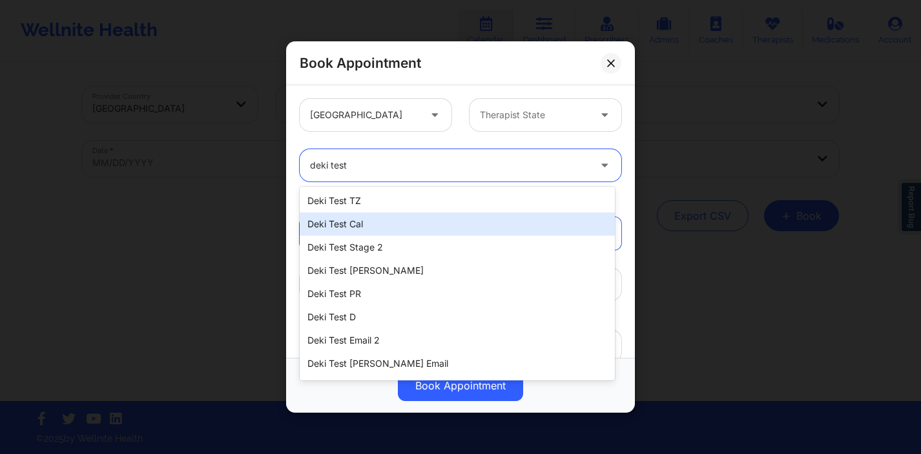
click at [418, 234] on div "Deki Test Cal" at bounding box center [457, 223] width 315 height 23
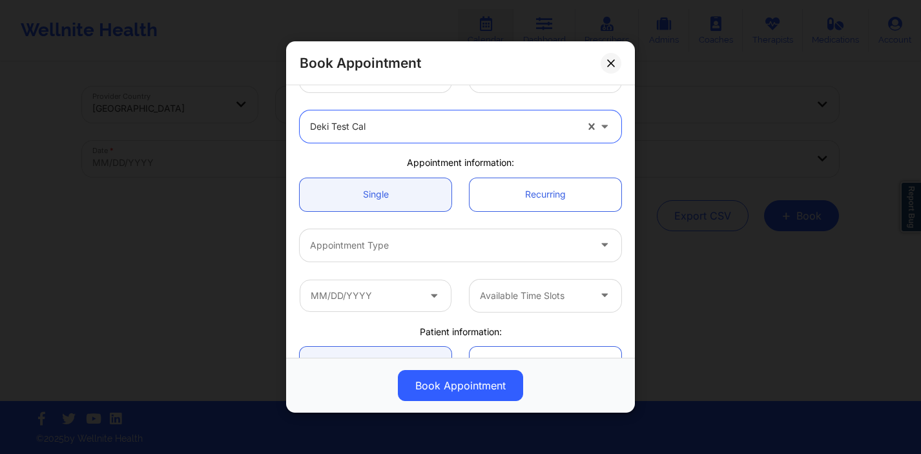
scroll to position [42, 0]
click at [491, 226] on div "Appointment Type" at bounding box center [445, 241] width 291 height 32
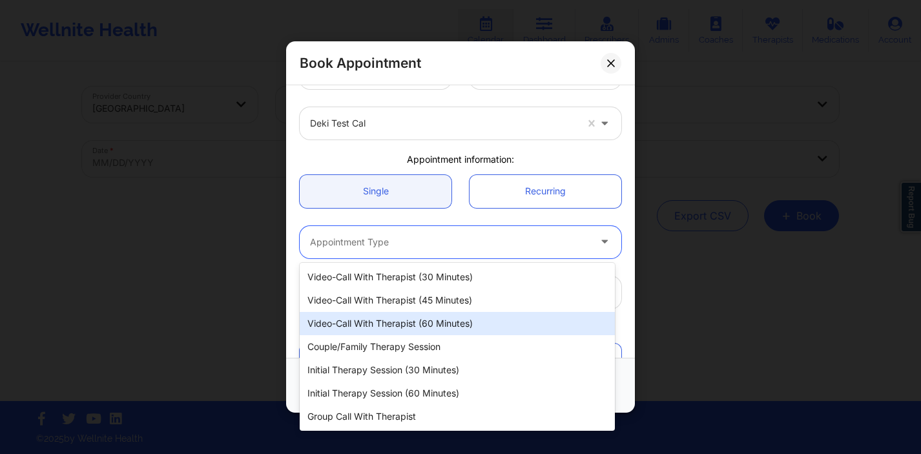
click at [454, 316] on div "Video-Call with Therapist (60 minutes)" at bounding box center [457, 323] width 315 height 23
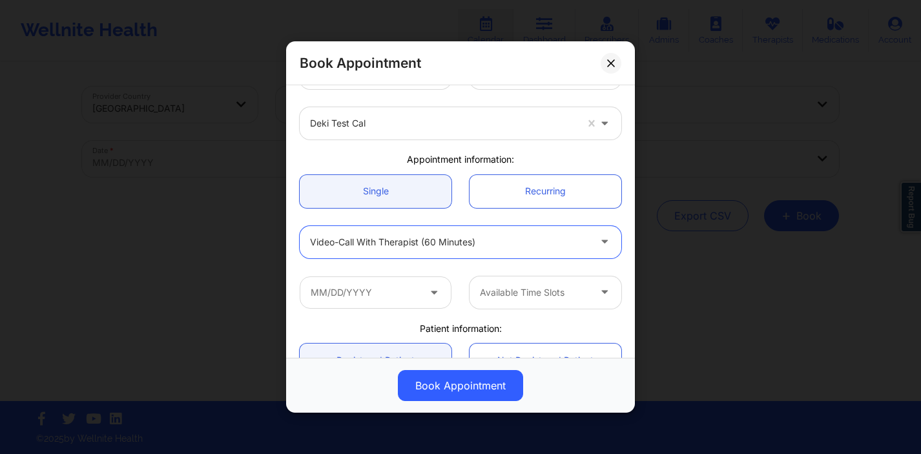
scroll to position [57, 0]
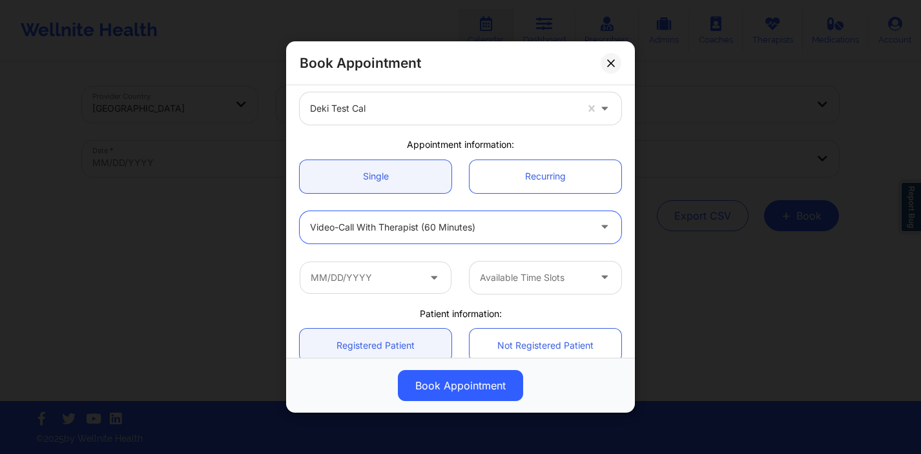
click at [437, 272] on icon at bounding box center [433, 274] width 13 height 11
click at [429, 276] on icon at bounding box center [433, 274] width 13 height 11
click at [389, 274] on input "text" at bounding box center [376, 277] width 152 height 32
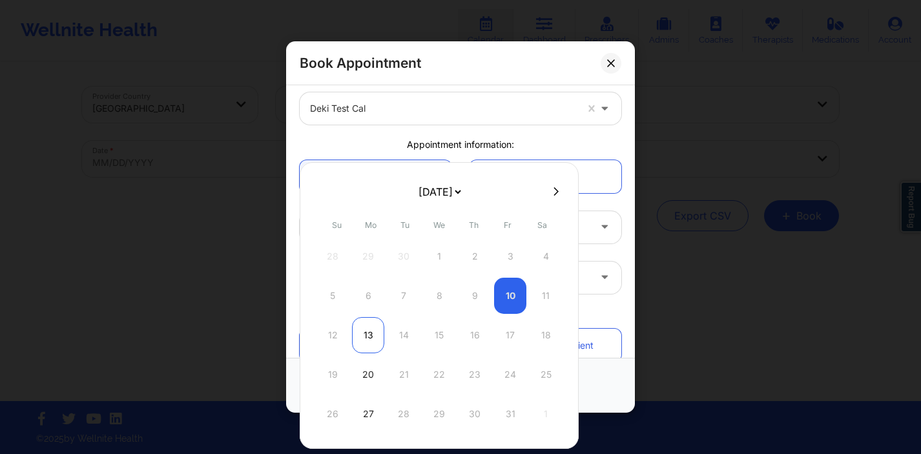
click at [369, 327] on div "13" at bounding box center [368, 335] width 32 height 36
type input "[DATE]"
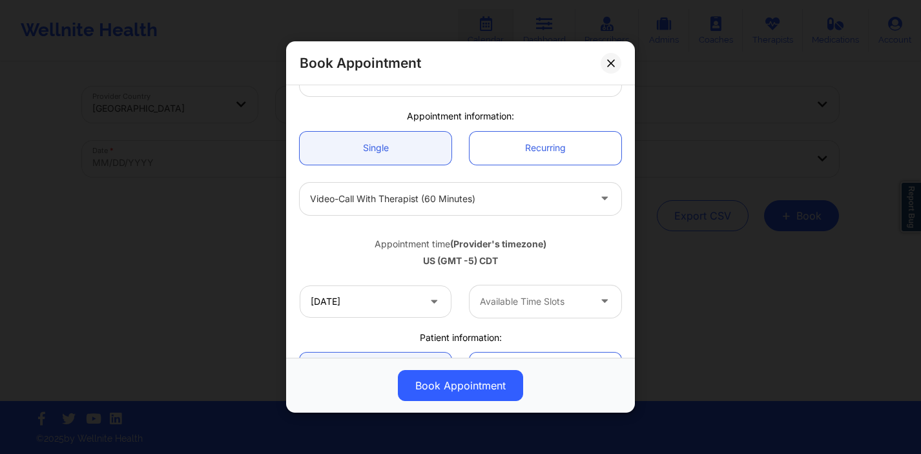
scroll to position [88, 0]
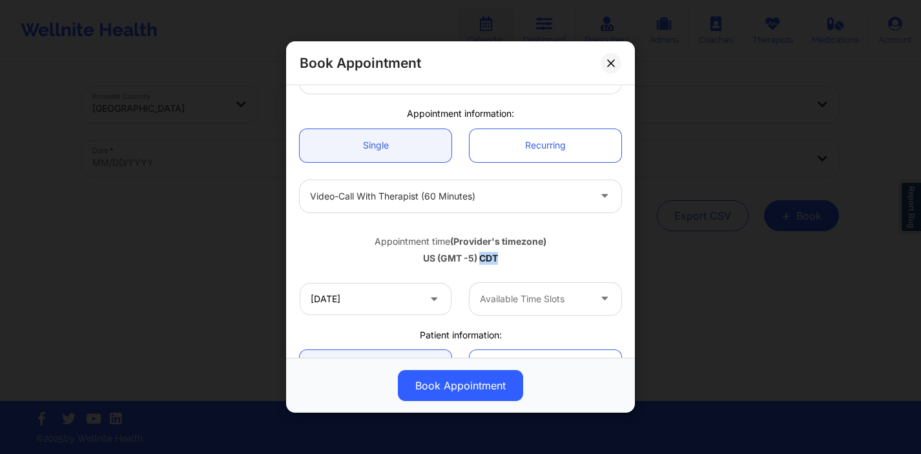
drag, startPoint x: 498, startPoint y: 257, endPoint x: 476, endPoint y: 257, distance: 21.3
click at [477, 257] on div "US (GMT -5) CDT" at bounding box center [461, 258] width 322 height 13
click at [502, 298] on div at bounding box center [534, 298] width 109 height 15
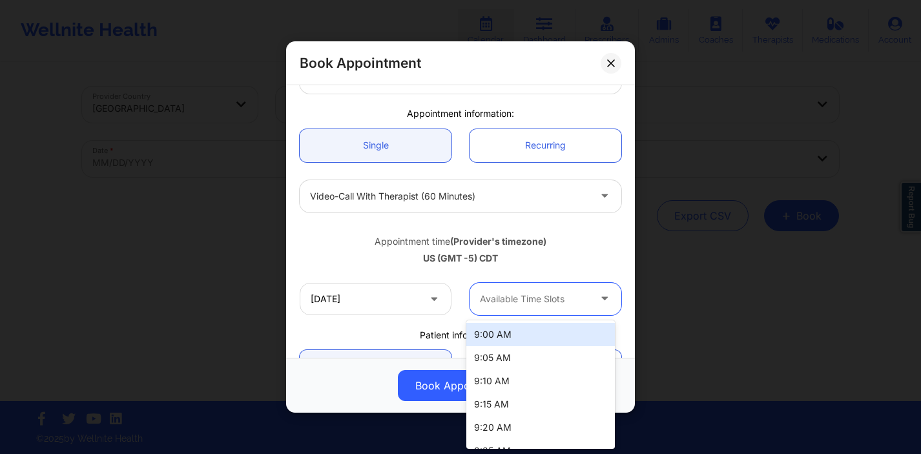
click at [504, 334] on div "9:00 AM" at bounding box center [540, 334] width 149 height 23
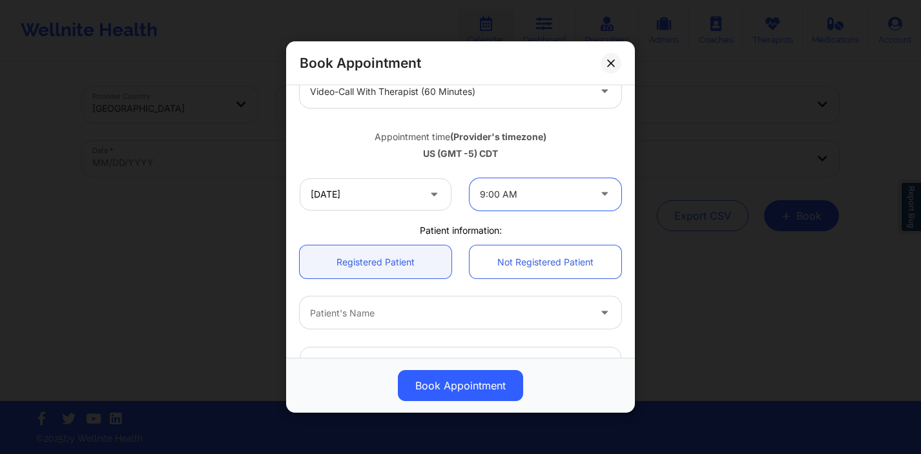
scroll to position [85, 0]
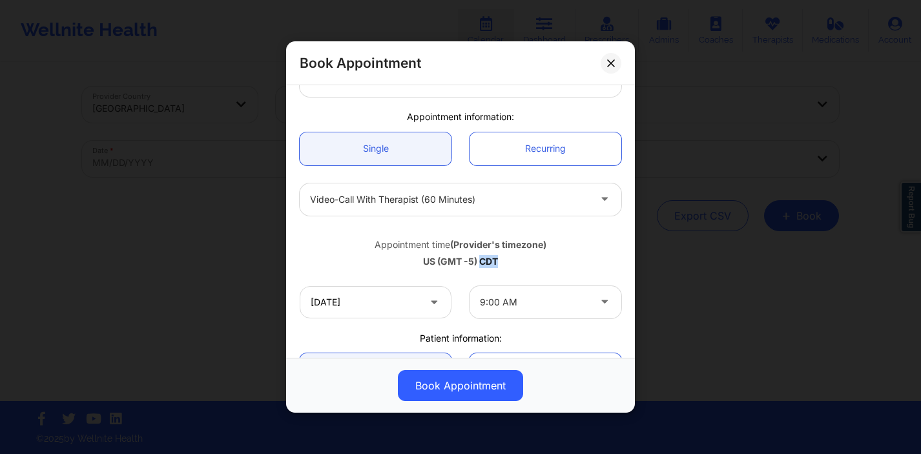
drag, startPoint x: 498, startPoint y: 263, endPoint x: 476, endPoint y: 261, distance: 22.0
click at [476, 261] on div "US (GMT -5) CDT" at bounding box center [461, 261] width 322 height 13
click at [619, 63] on button at bounding box center [610, 62] width 21 height 21
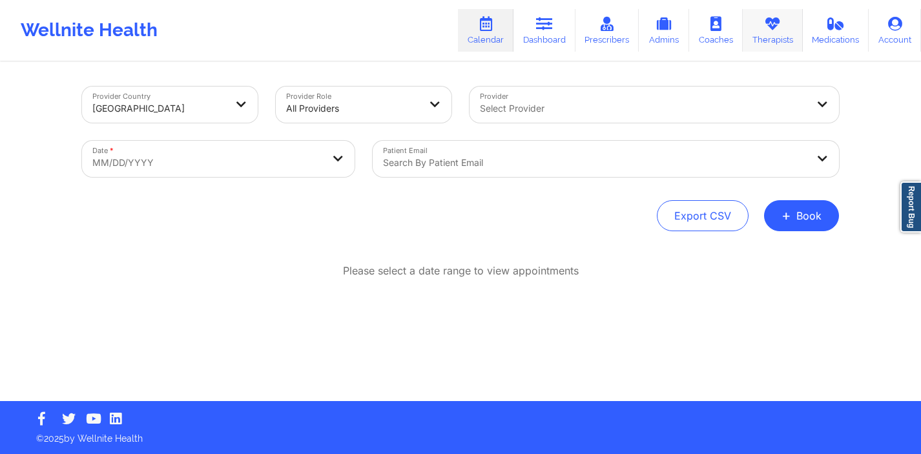
click at [759, 34] on link "Therapists" at bounding box center [773, 30] width 60 height 43
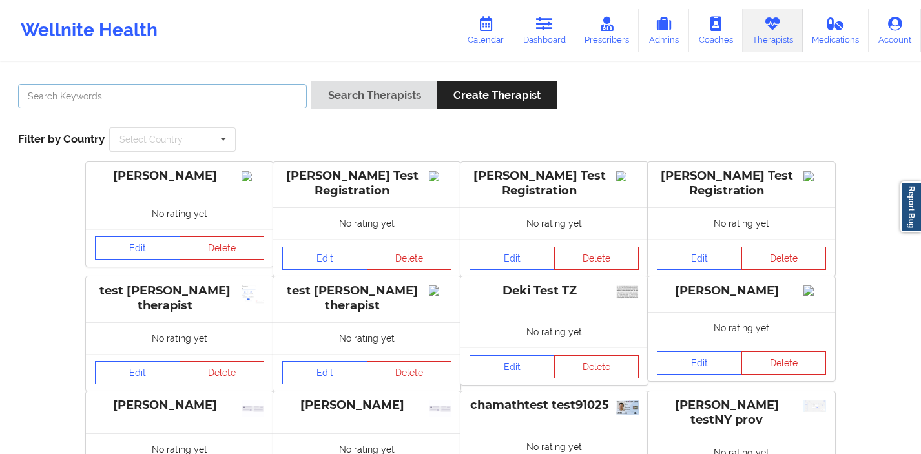
click at [266, 97] on input "text" at bounding box center [162, 96] width 289 height 25
type input "deki test cal"
click at [311, 81] on button "Search Therapists" at bounding box center [373, 95] width 125 height 28
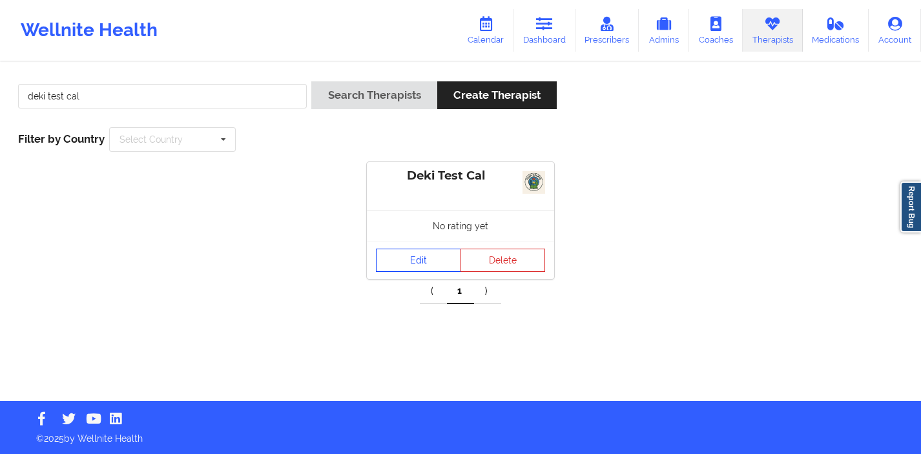
click at [411, 253] on link "Edit" at bounding box center [418, 260] width 85 height 23
